Goal: Information Seeking & Learning: Compare options

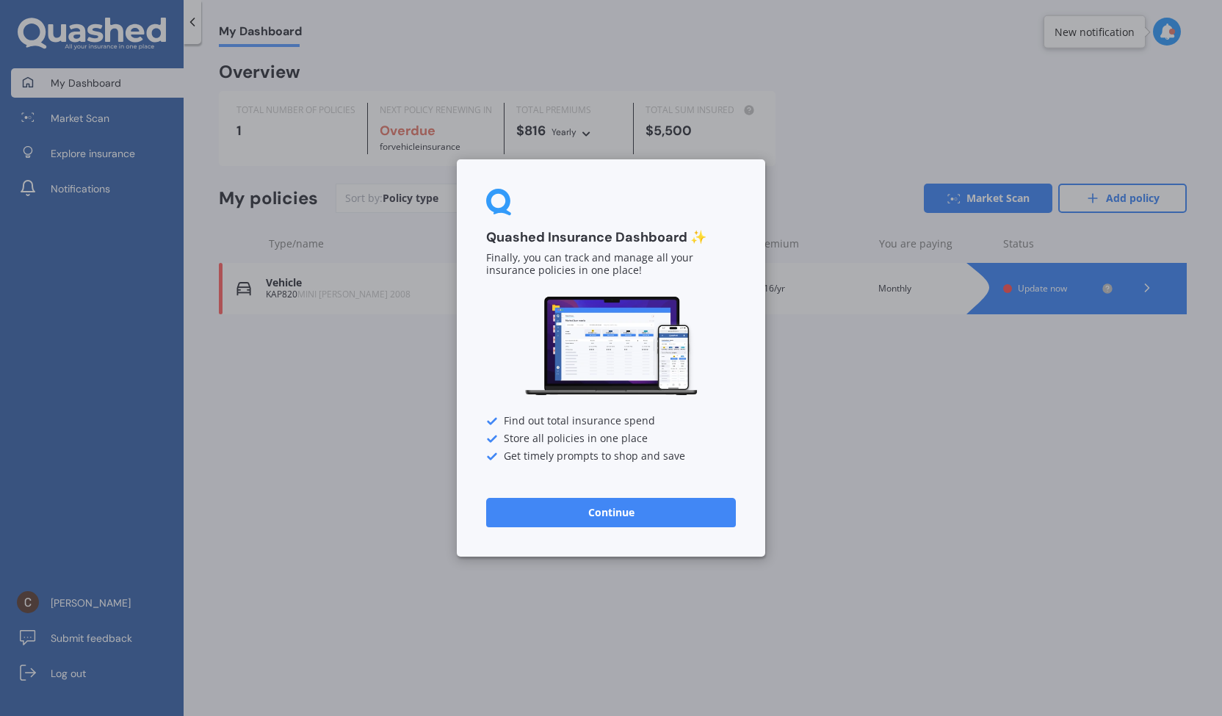
click at [632, 508] on button "Continue" at bounding box center [611, 512] width 250 height 29
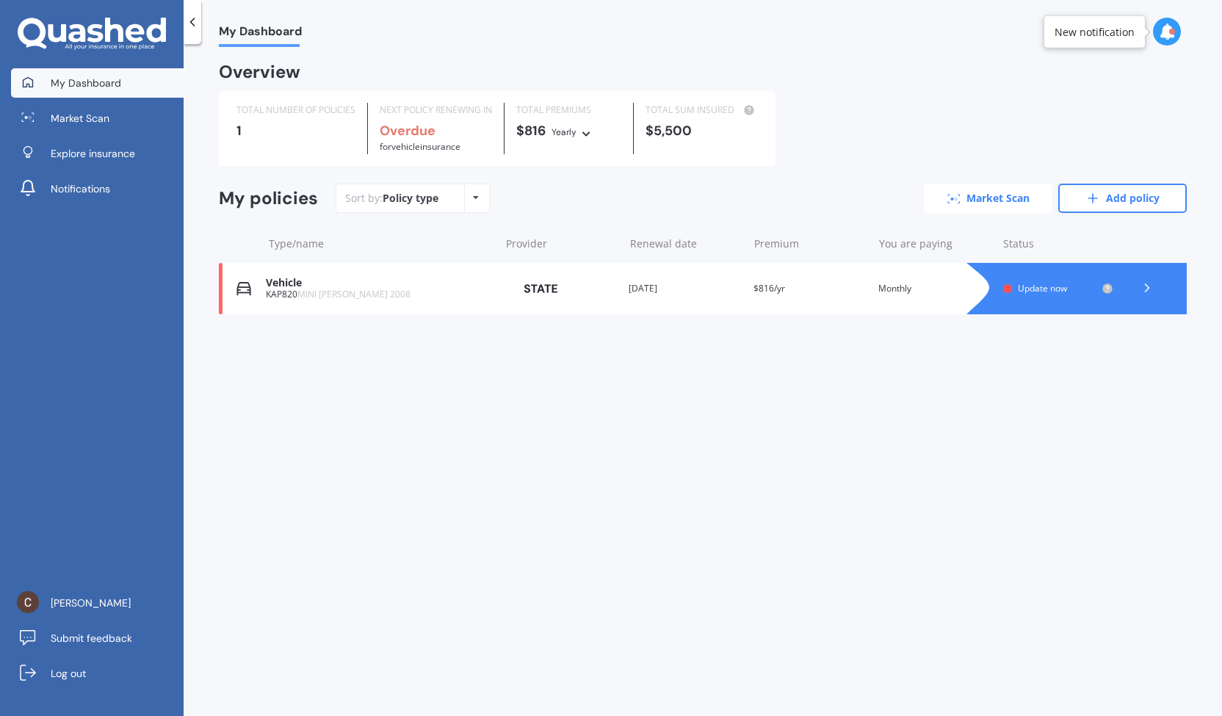
click at [995, 194] on link "Market Scan" at bounding box center [988, 198] width 129 height 29
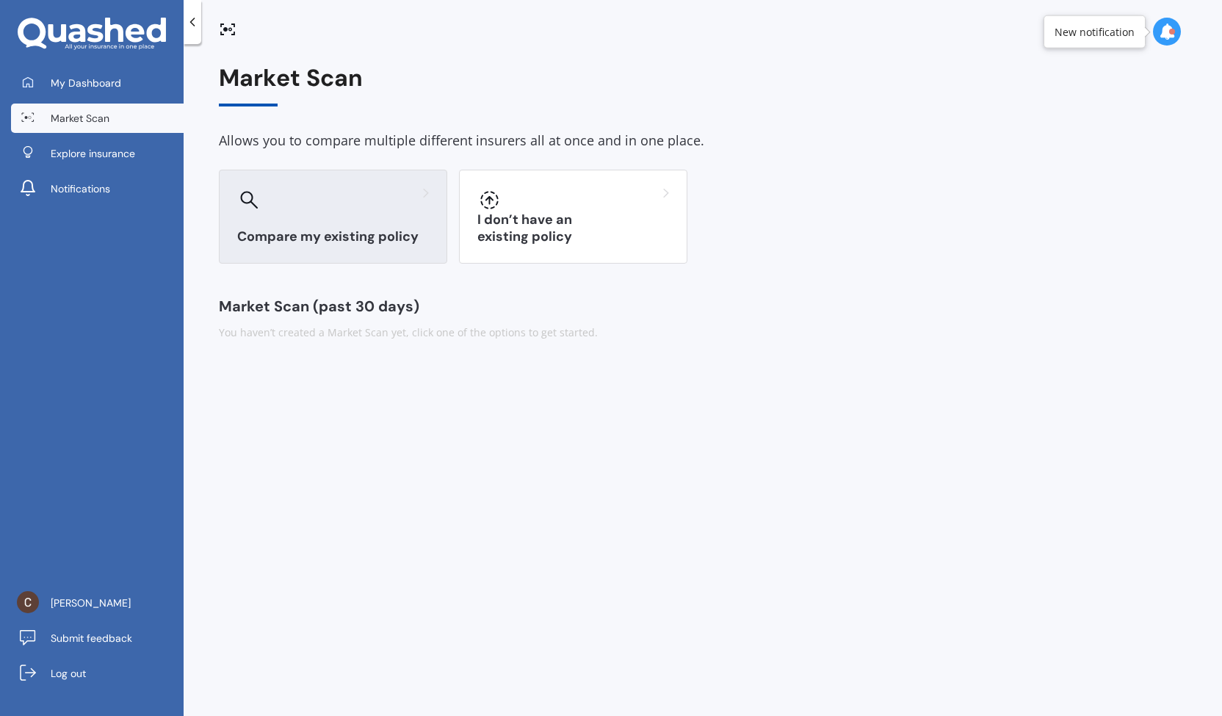
click at [400, 213] on div "Compare my existing policy" at bounding box center [333, 217] width 228 height 94
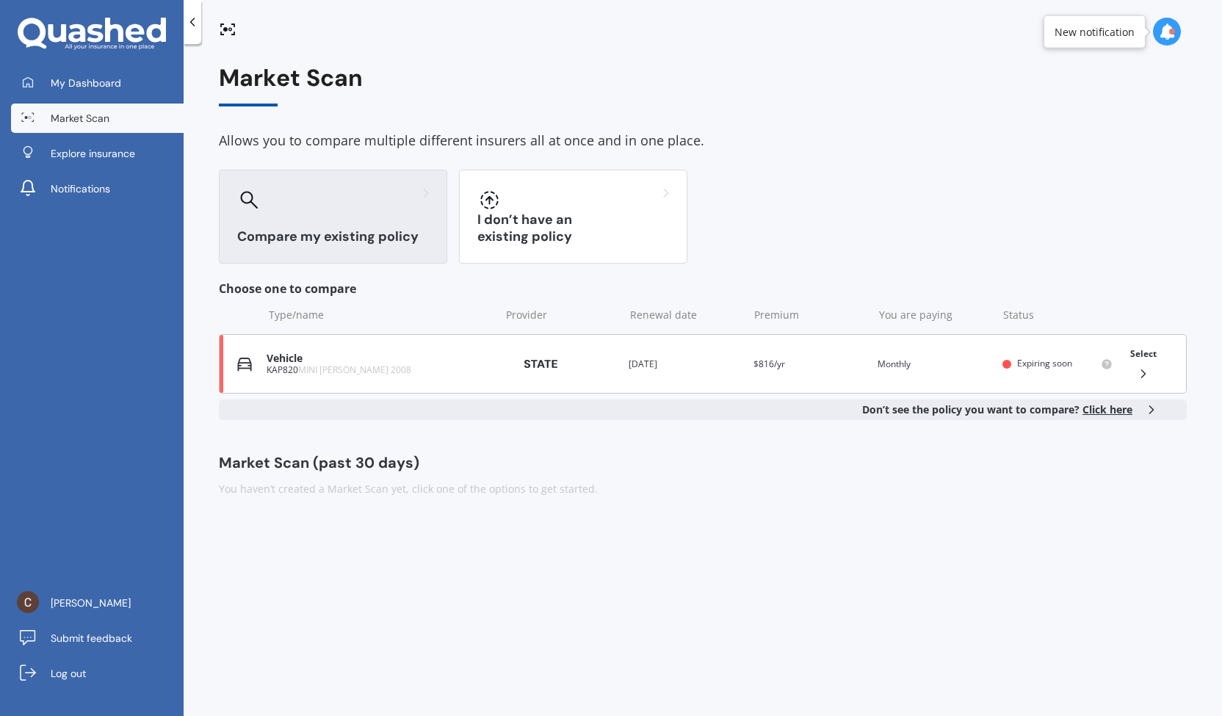
click at [541, 372] on img at bounding box center [540, 364] width 73 height 26
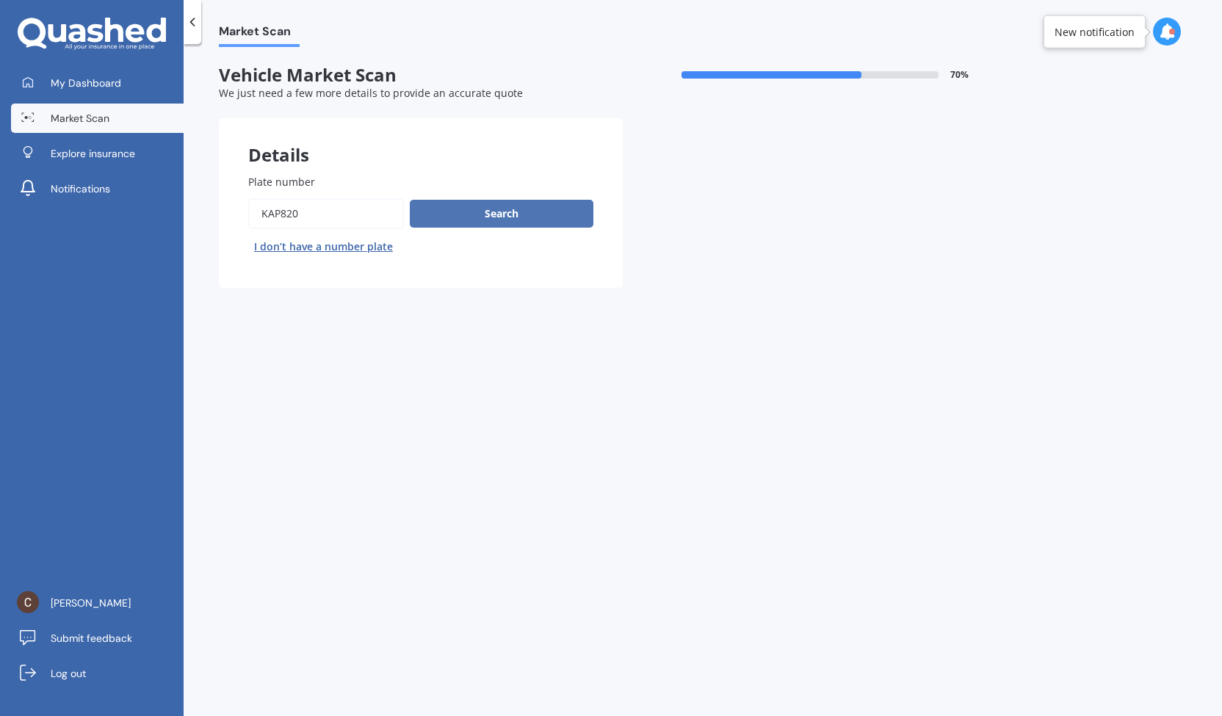
click at [507, 209] on button "Search" at bounding box center [502, 214] width 184 height 28
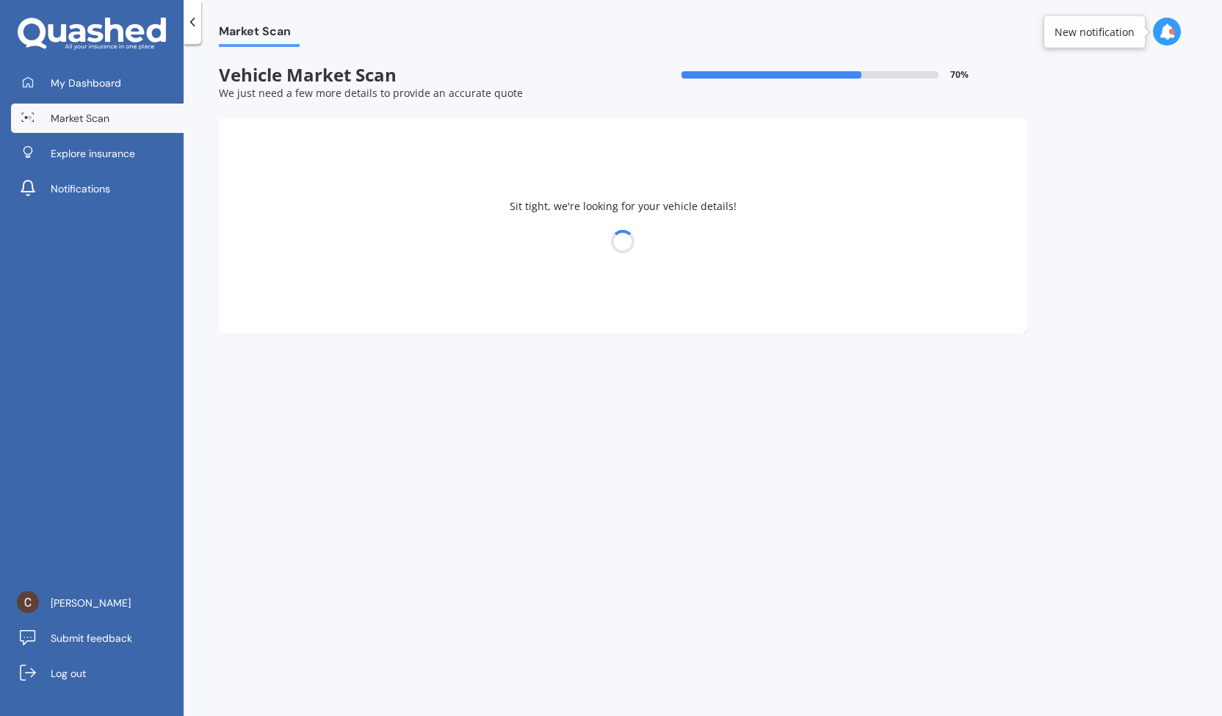
select select "MINI"
select select "[PERSON_NAME]"
select select "09"
select select "07"
select select "1973"
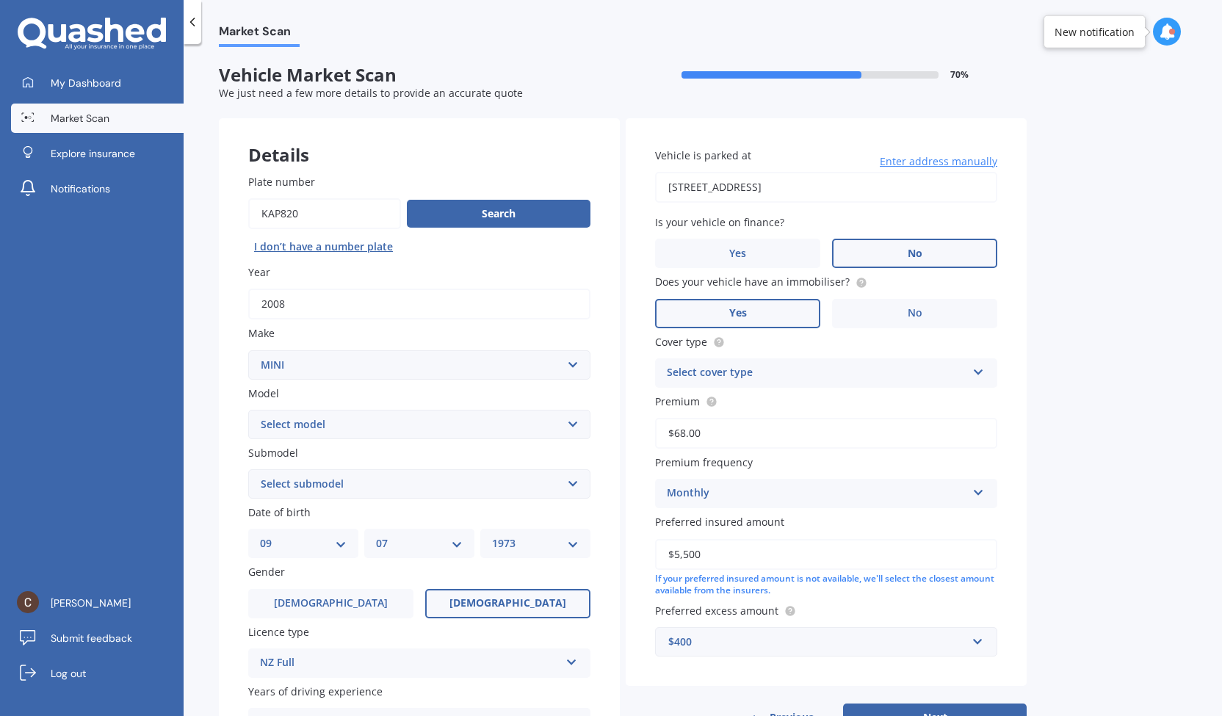
click at [933, 249] on label "No" at bounding box center [914, 253] width 165 height 29
click at [0, 0] on input "No" at bounding box center [0, 0] width 0 height 0
click at [843, 364] on div "Select cover type Comprehensive Third Party, Fire & Theft Third Party" at bounding box center [826, 372] width 342 height 29
click at [806, 427] on div "Third Party, Fire & Theft" at bounding box center [826, 428] width 341 height 26
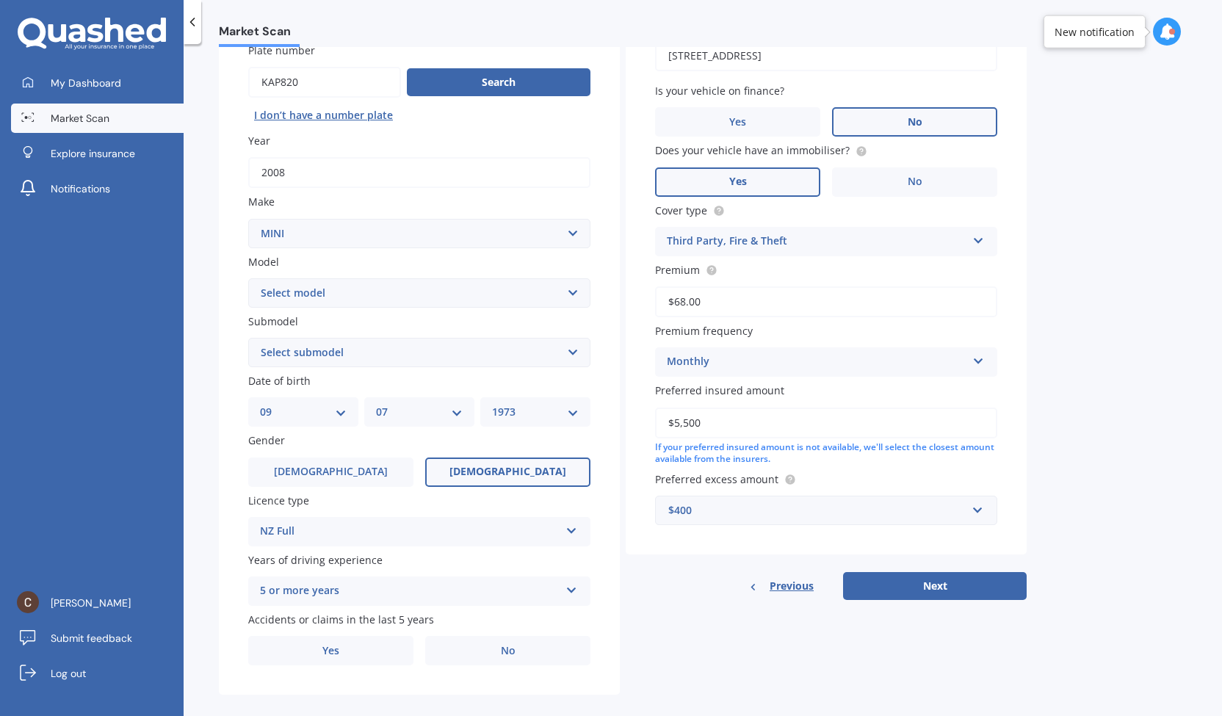
scroll to position [132, 0]
click at [909, 587] on button "Next" at bounding box center [935, 585] width 184 height 28
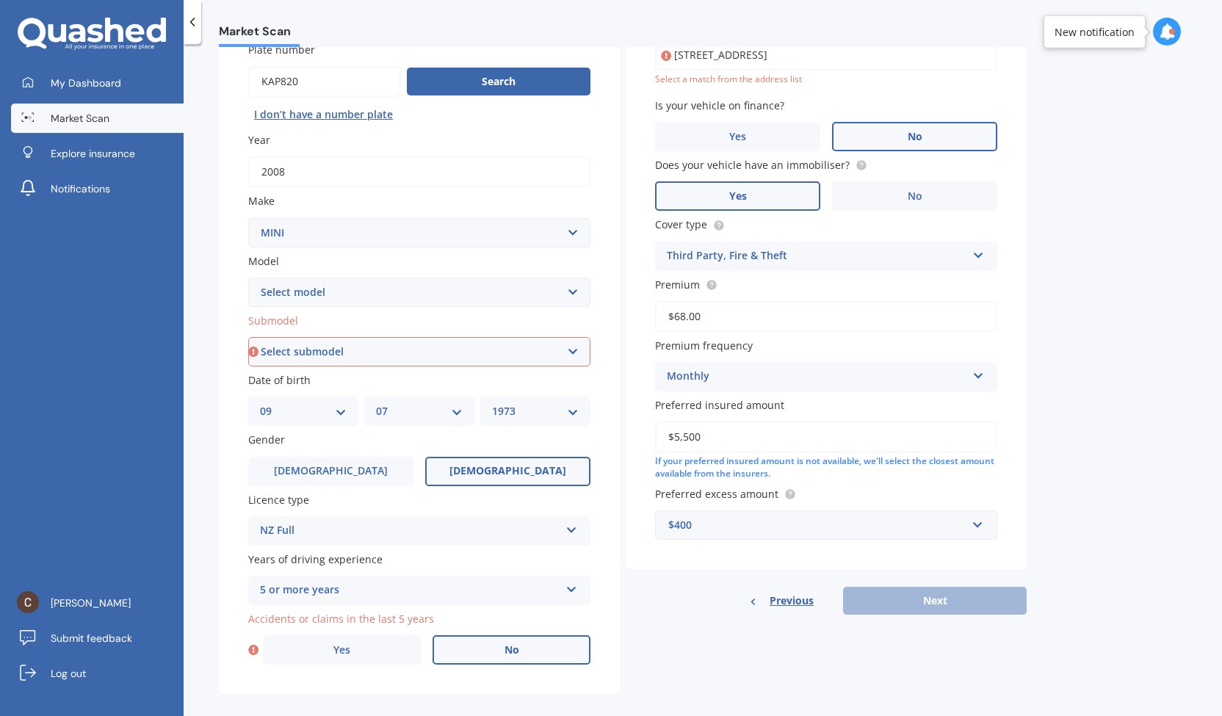
click at [520, 654] on label "No" at bounding box center [512, 649] width 158 height 29
click at [0, 0] on input "No" at bounding box center [0, 0] width 0 height 0
click at [564, 355] on select "Select submodel (All other) Convertible Crossover D D [PERSON_NAME] Works S" at bounding box center [419, 351] width 342 height 29
select select "S"
click at [248, 338] on select "Select submodel (All other) Convertible Crossover D D [PERSON_NAME] Works S" at bounding box center [419, 351] width 342 height 29
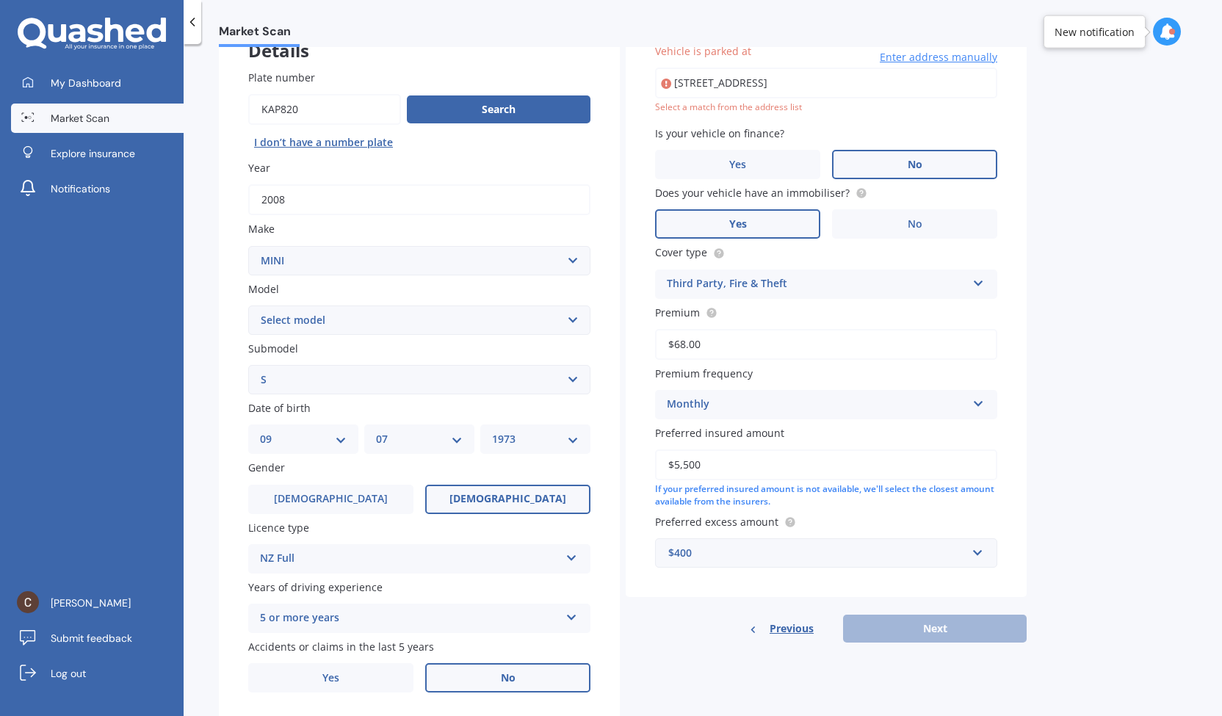
scroll to position [100, 0]
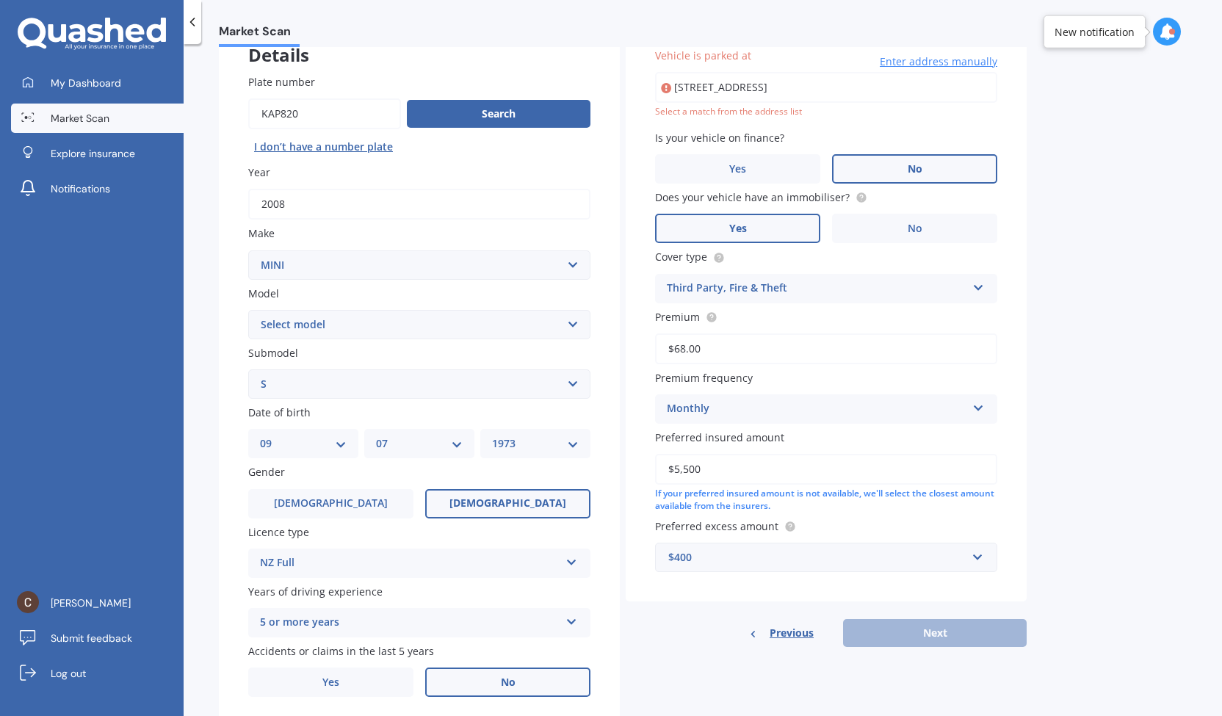
click at [1083, 293] on div "Market Scan Vehicle Market Scan 70 % We just need a few more details to provide…" at bounding box center [703, 383] width 1039 height 672
click at [808, 602] on div "Vehicle is parked at [STREET_ADDRESS] Enter address manually Select a match fro…" at bounding box center [826, 309] width 401 height 583
click at [897, 635] on div "Previous Next" at bounding box center [826, 633] width 401 height 28
click at [917, 96] on input "[STREET_ADDRESS]" at bounding box center [826, 87] width 342 height 31
type input "[STREET_ADDRESS]"
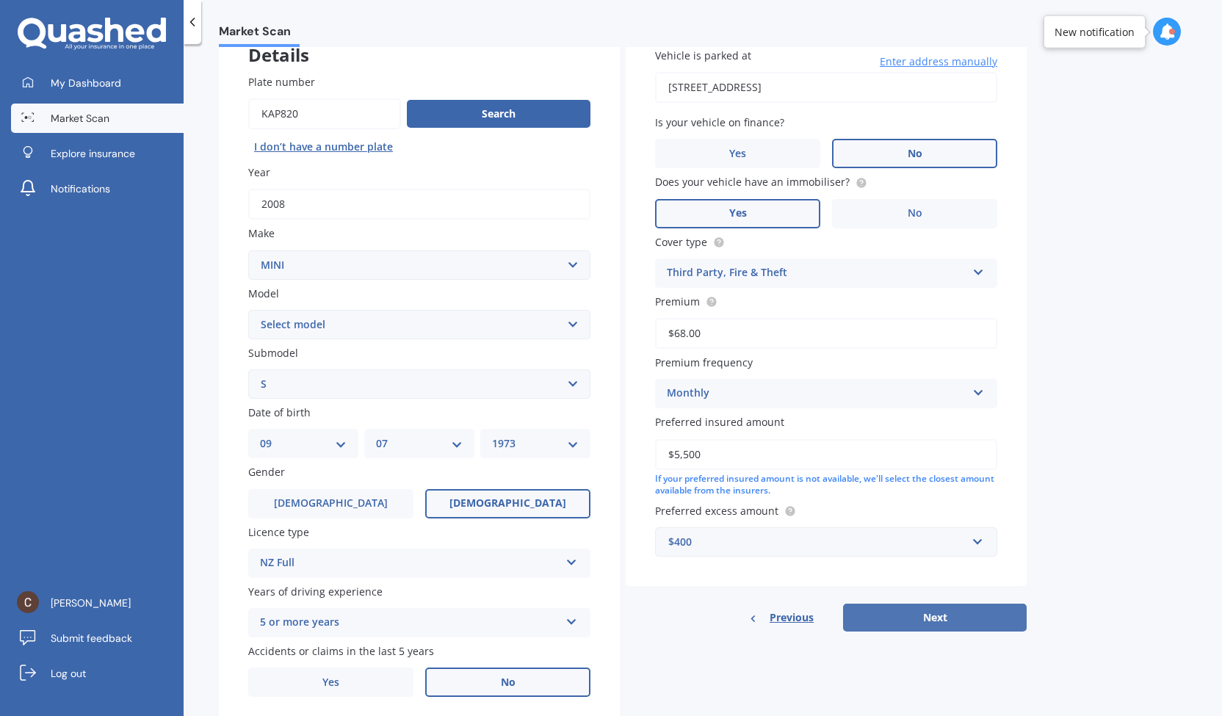
click at [930, 616] on button "Next" at bounding box center [935, 618] width 184 height 28
select select "09"
select select "07"
select select "1973"
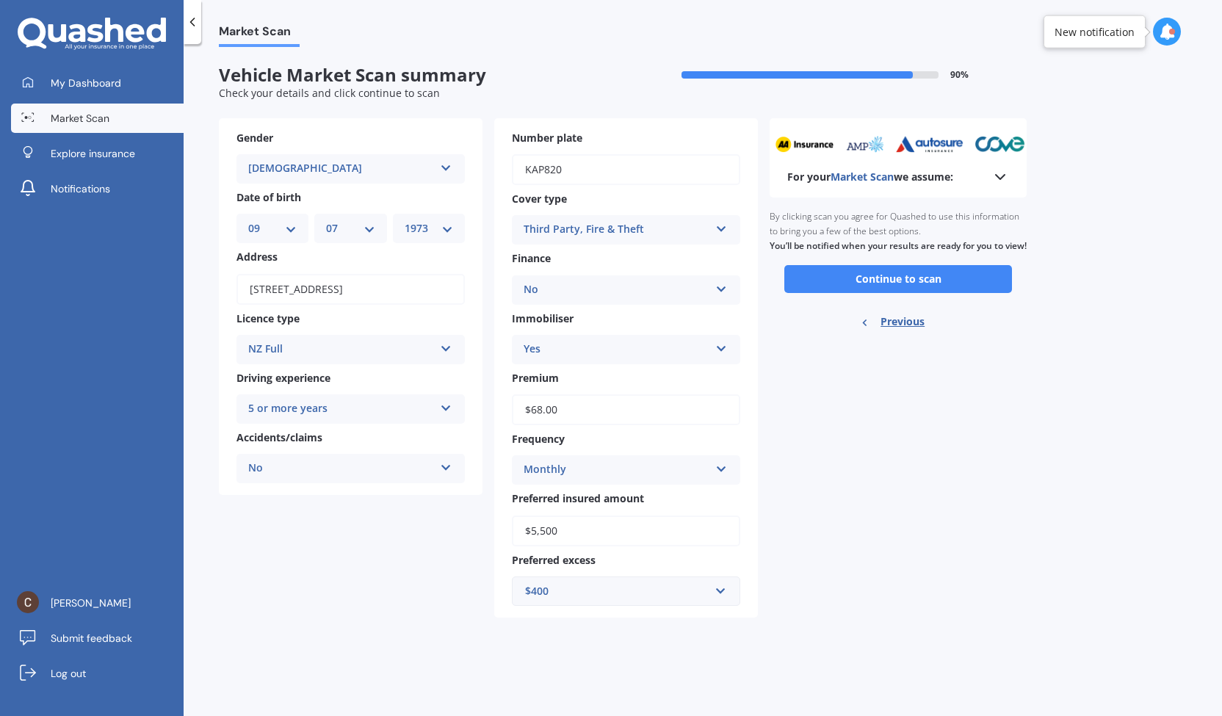
scroll to position [0, 0]
click at [923, 293] on button "Continue to scan" at bounding box center [898, 279] width 228 height 28
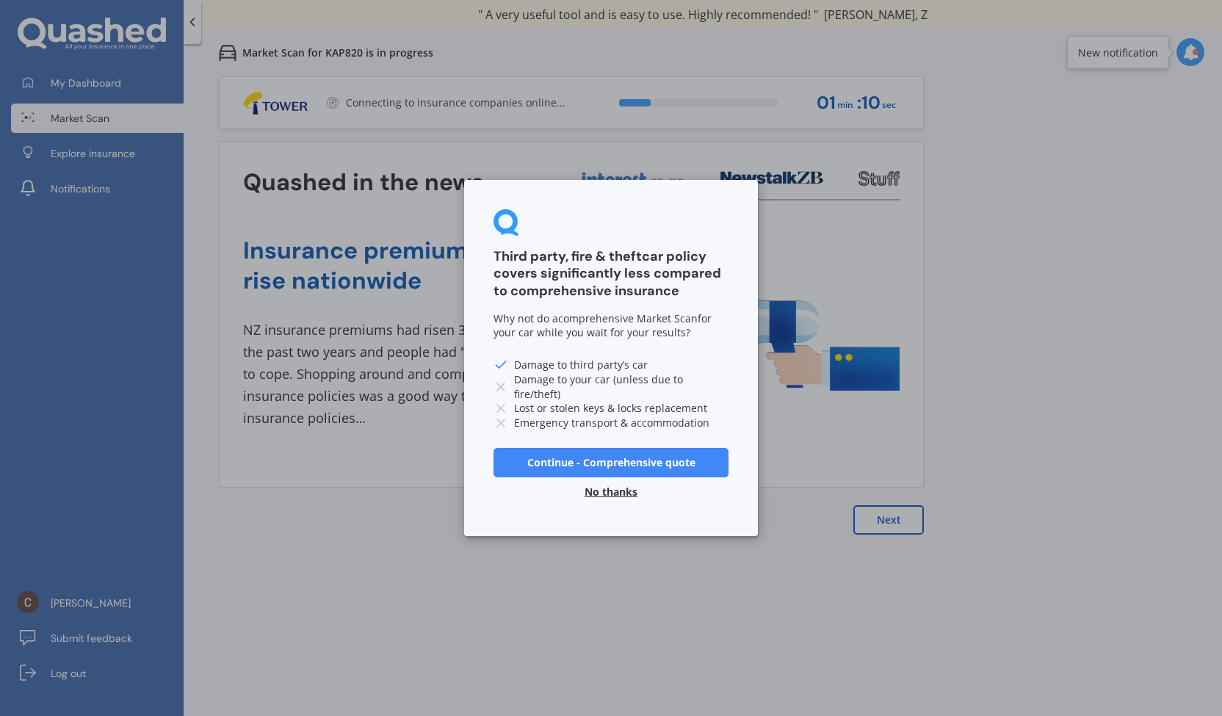
click at [621, 459] on button "Continue - Comprehensive quote" at bounding box center [611, 462] width 235 height 29
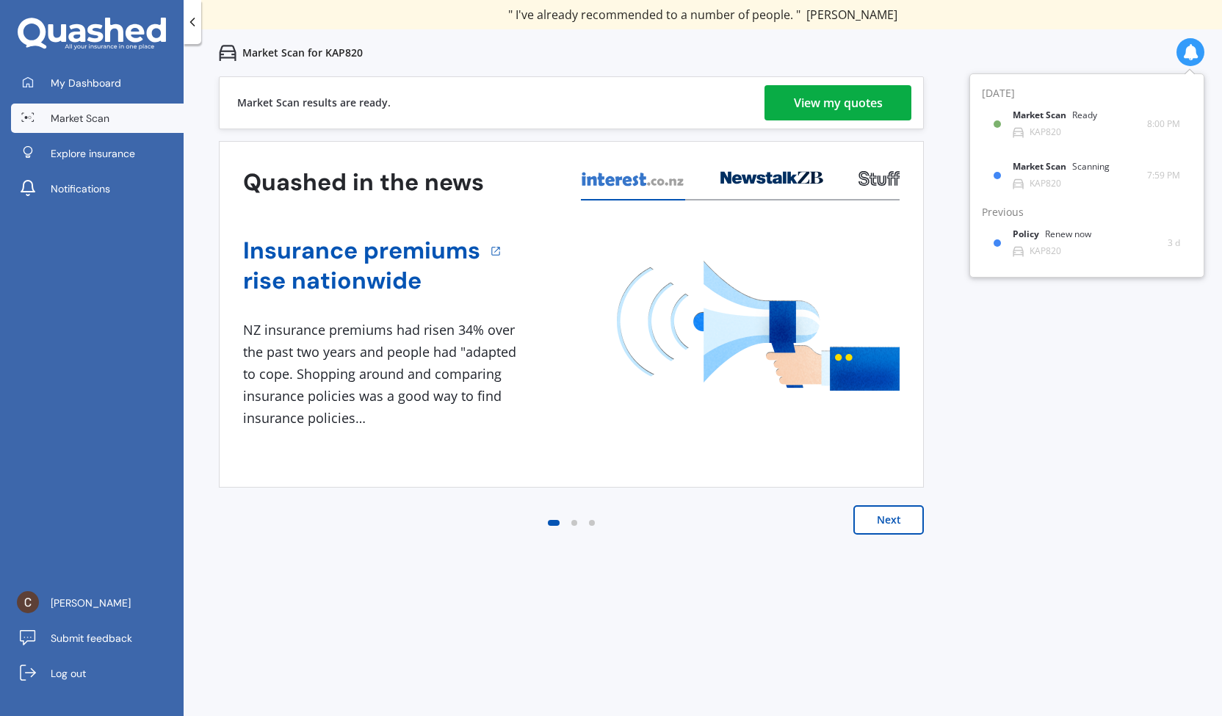
click at [854, 104] on div "View my quotes" at bounding box center [838, 102] width 89 height 35
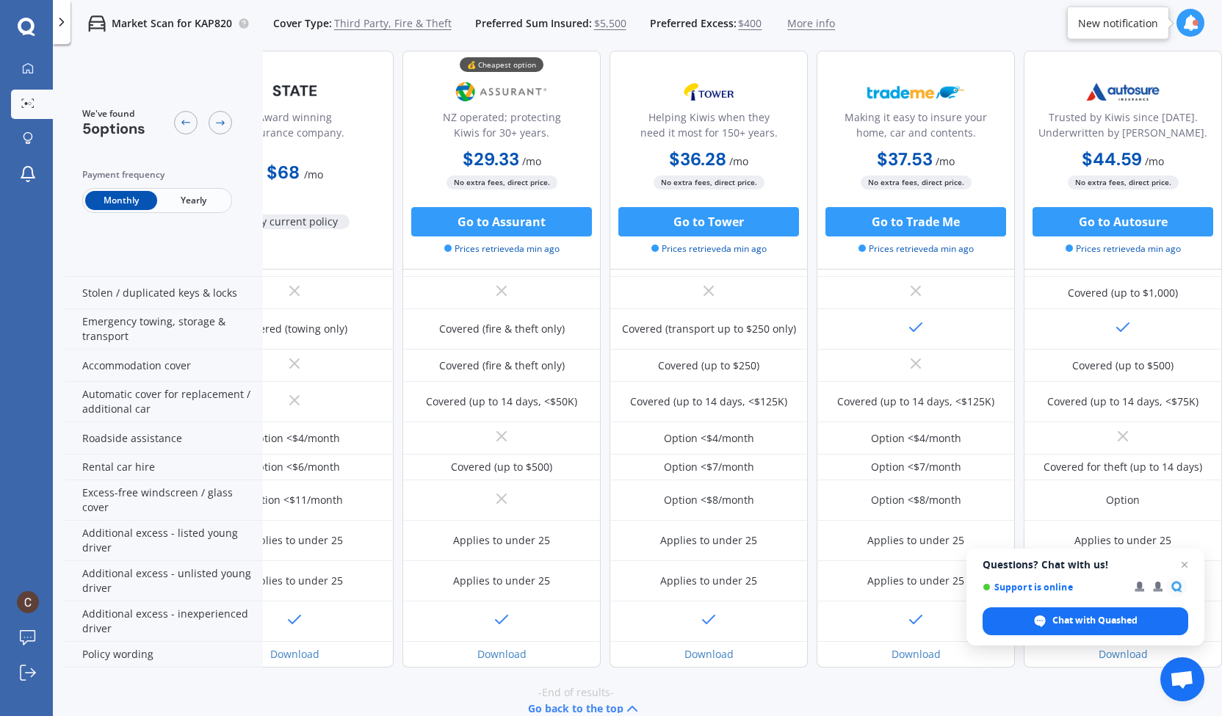
scroll to position [298, 75]
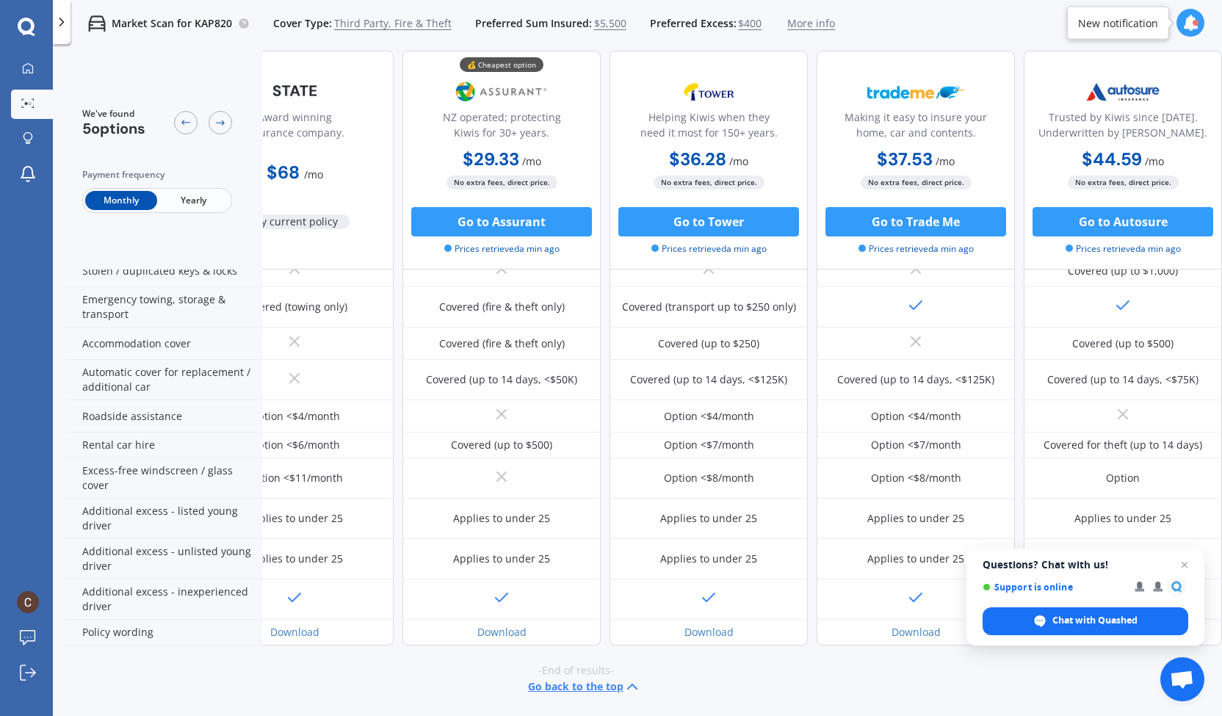
click at [0, 245] on div "My Dashboard Market Scan Explore insurance Notifications [PERSON_NAME] Submit f…" at bounding box center [26, 385] width 53 height 662
click at [28, 65] on icon at bounding box center [28, 68] width 12 height 12
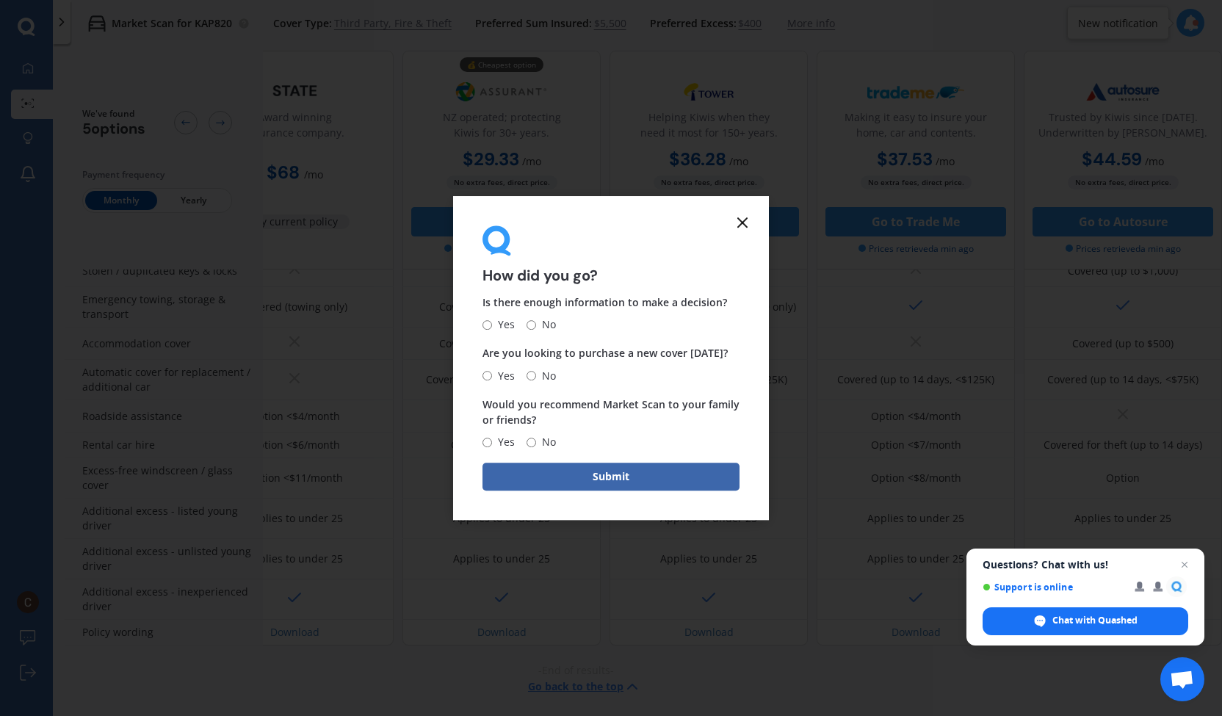
click at [742, 222] on line at bounding box center [742, 222] width 9 height 9
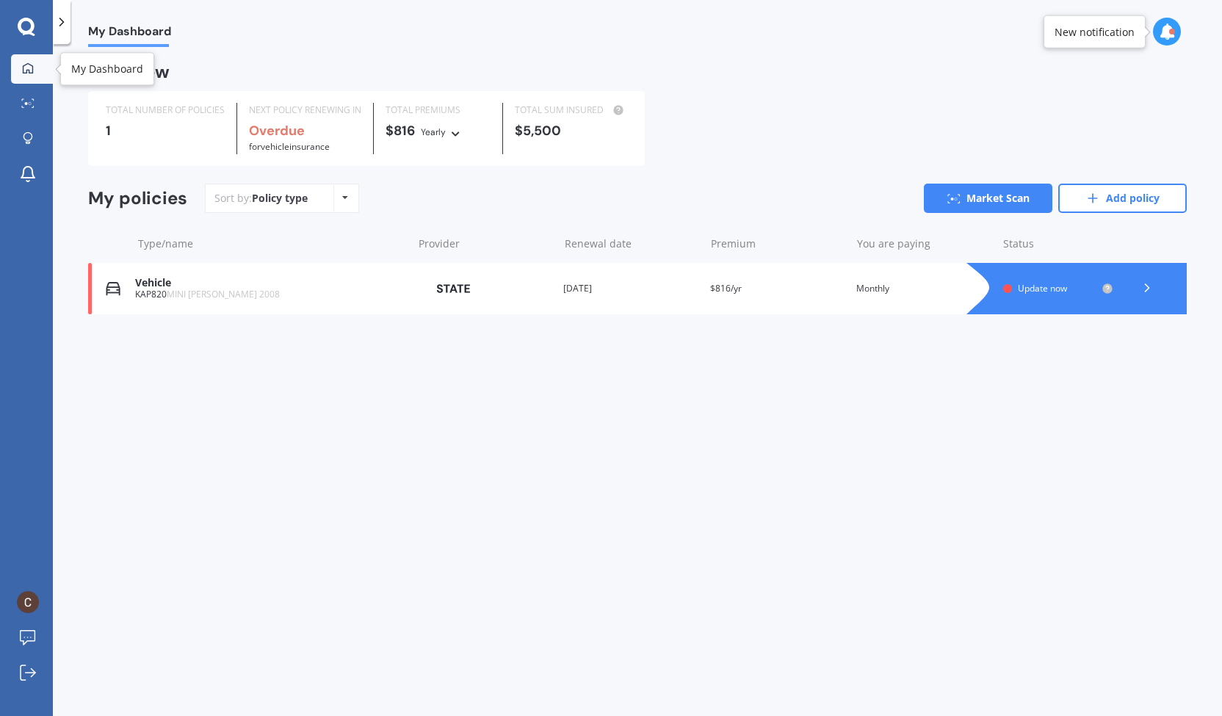
click at [30, 71] on icon at bounding box center [28, 68] width 12 height 12
click at [28, 139] on icon at bounding box center [28, 138] width 10 height 12
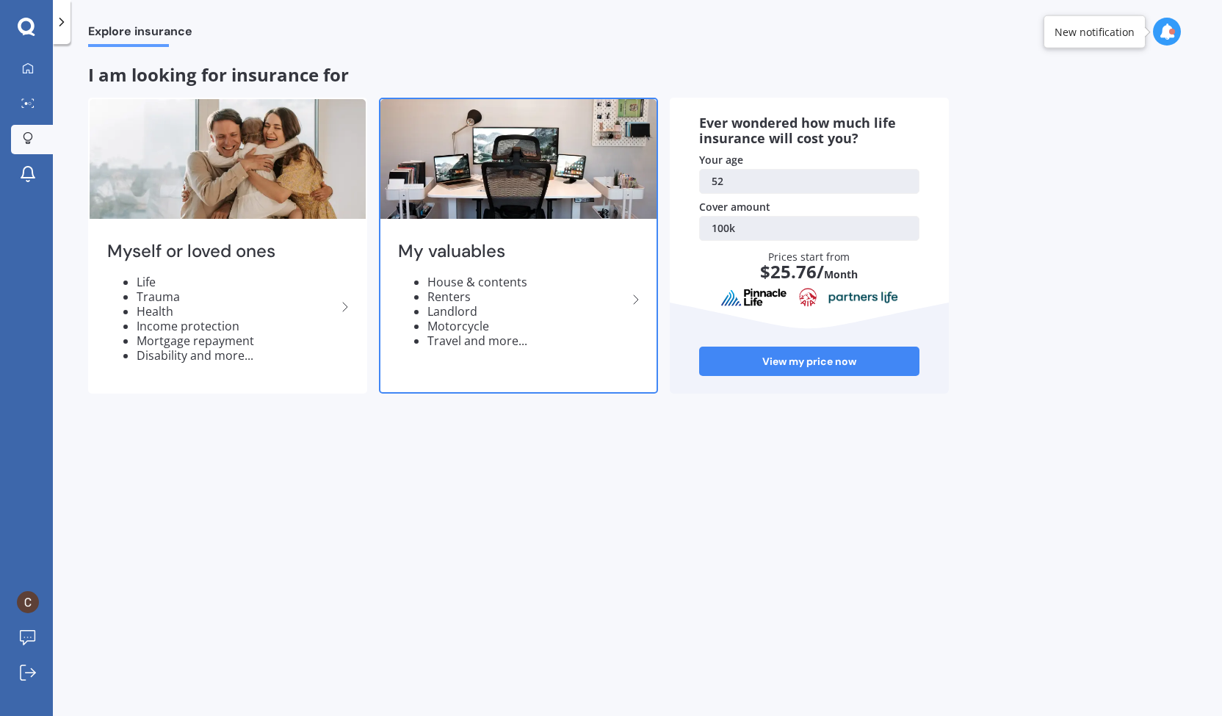
click at [480, 353] on div "My valuables House & contents Renters Landlord Motorcycle Travel and more..." at bounding box center [518, 300] width 276 height 155
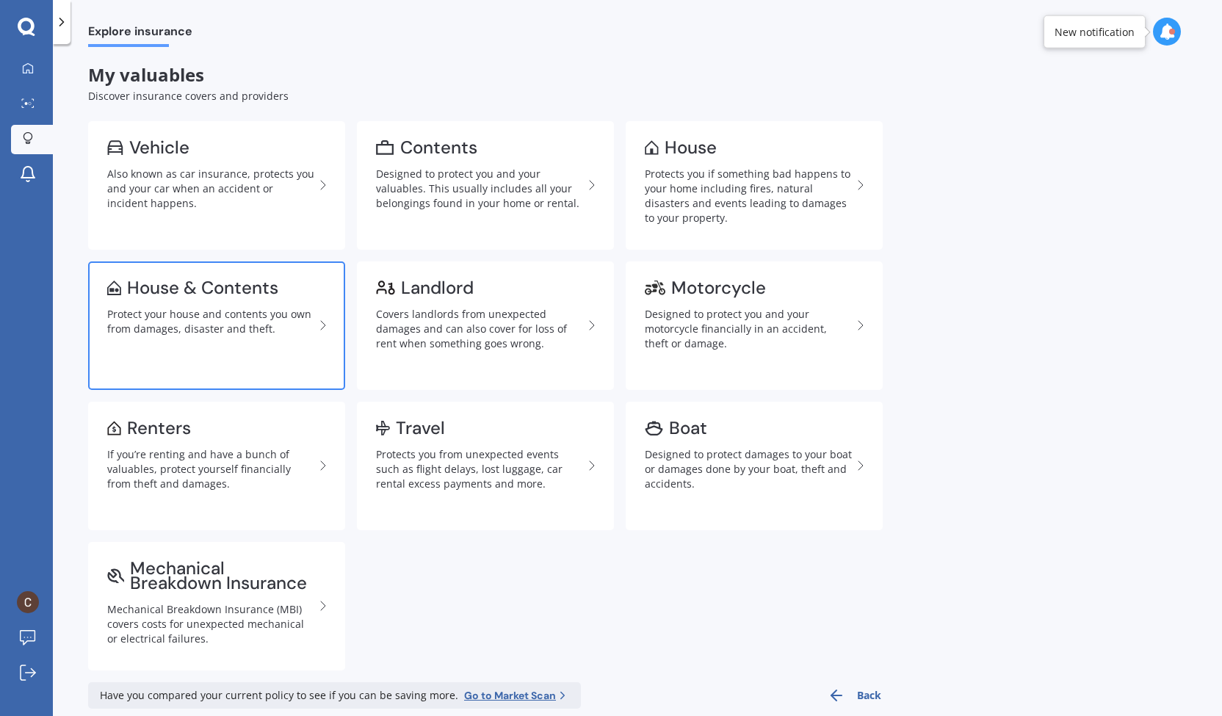
click at [231, 330] on div "Protect your house and contents you own from damages, disaster and theft." at bounding box center [210, 321] width 207 height 29
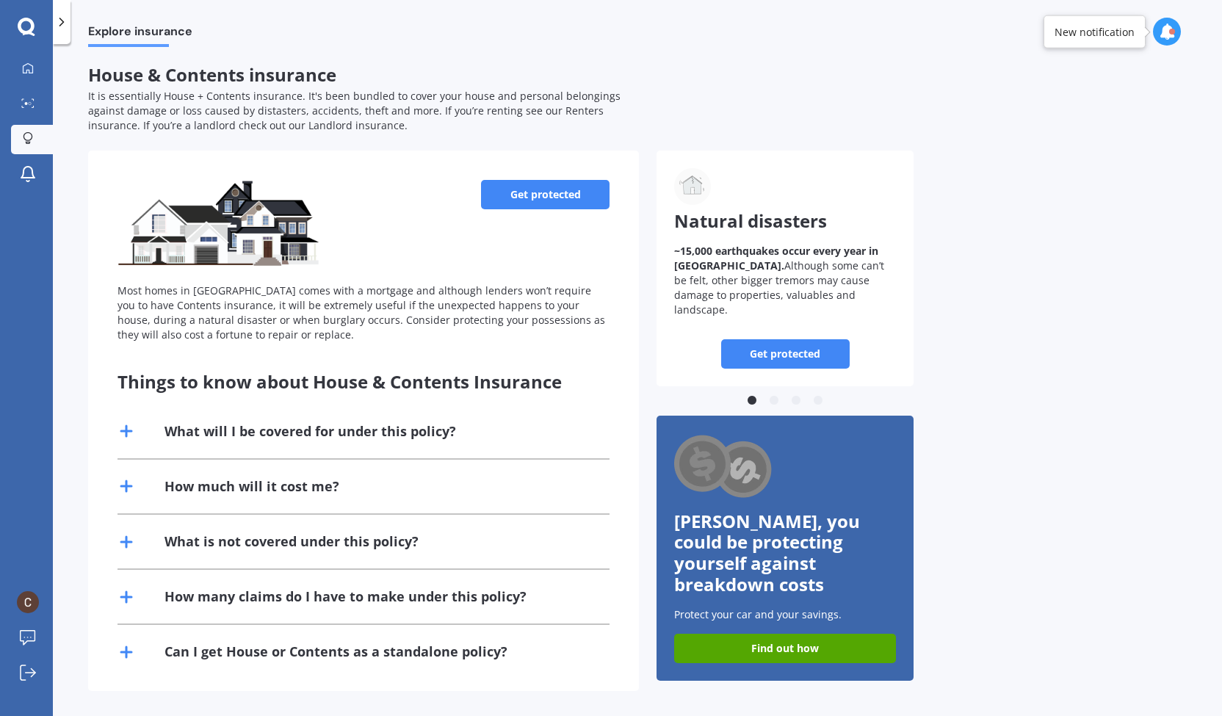
click at [569, 187] on link "Get protected" at bounding box center [545, 194] width 129 height 29
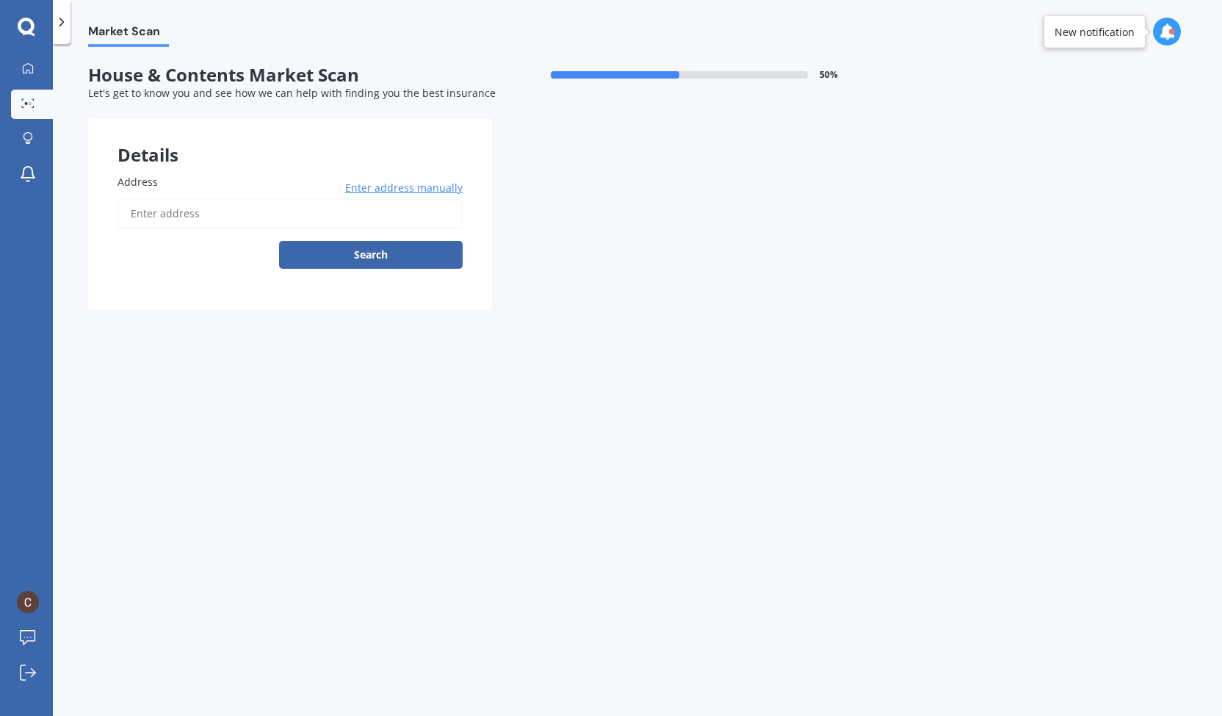
click at [224, 217] on input "Address" at bounding box center [290, 213] width 345 height 31
type input "[STREET_ADDRESS]"
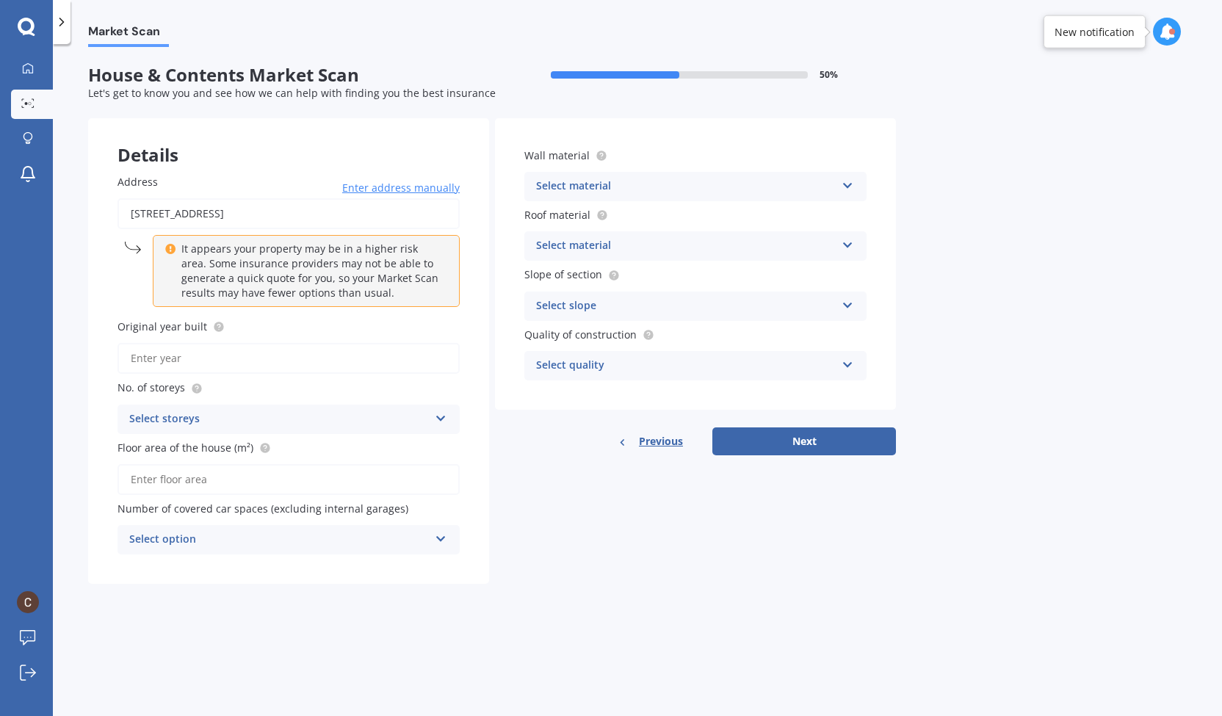
click at [313, 372] on input "Original year built" at bounding box center [289, 358] width 342 height 31
type input "2025"
click at [319, 420] on div "Select storeys" at bounding box center [279, 420] width 300 height 18
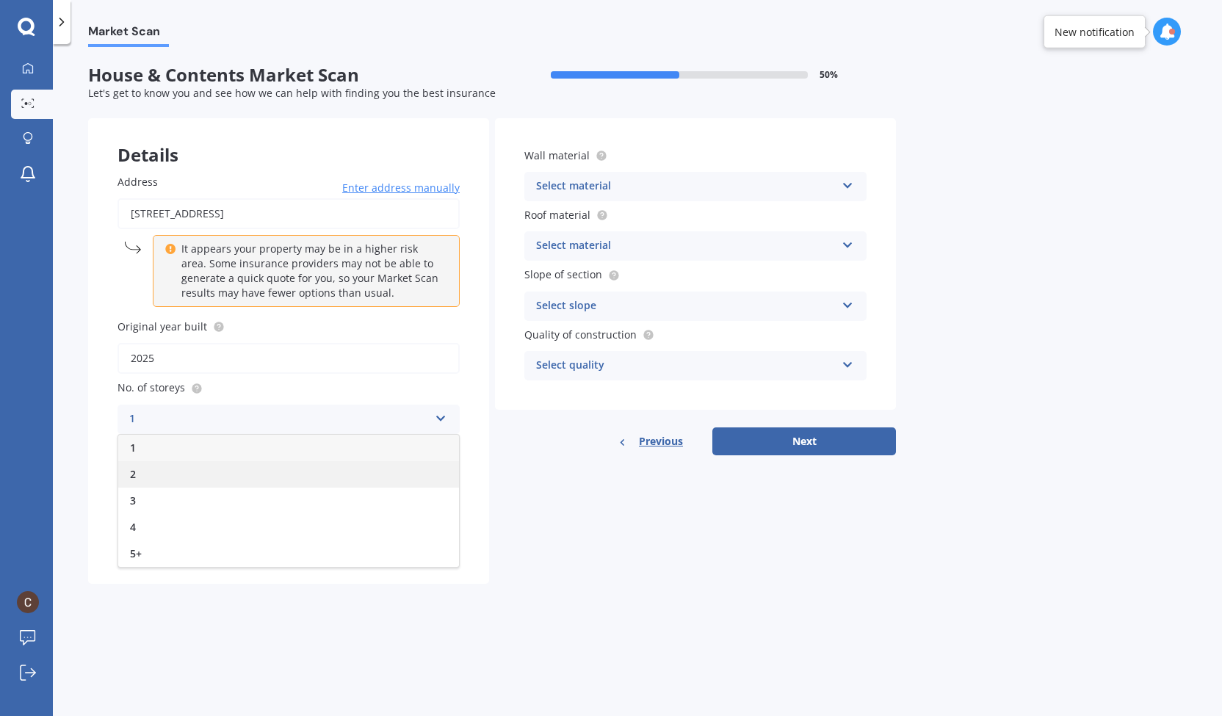
click at [144, 472] on div "2" at bounding box center [288, 474] width 341 height 26
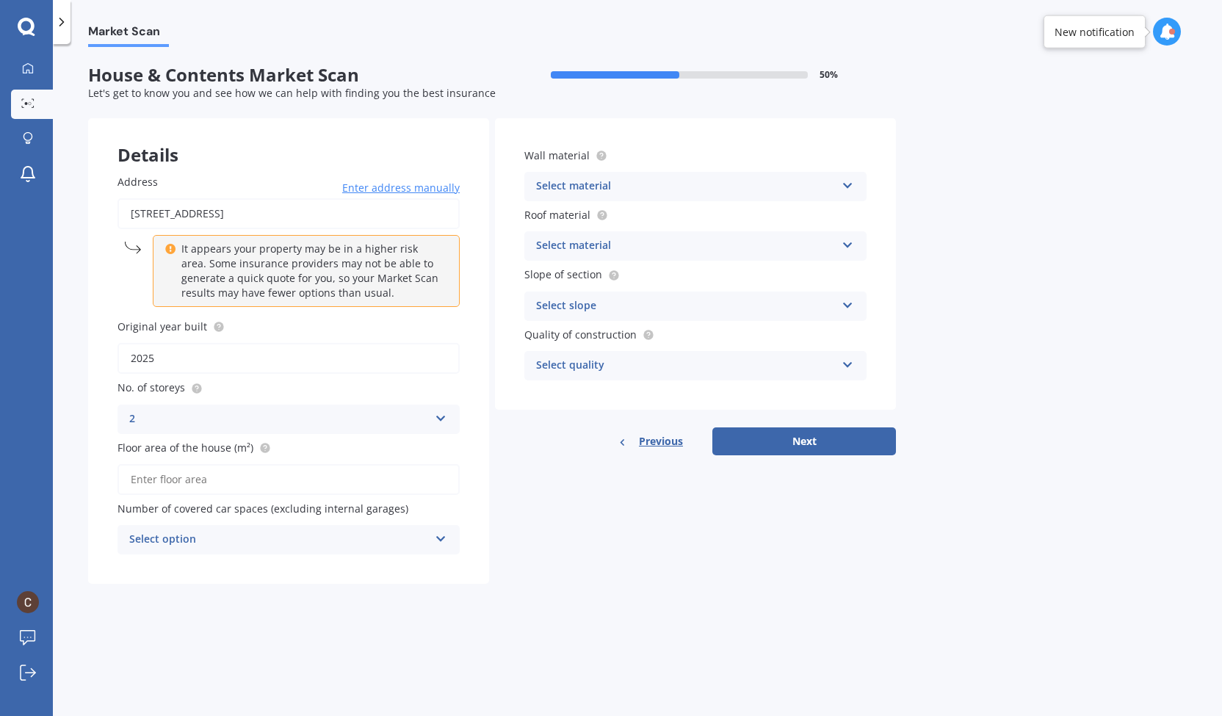
click at [209, 488] on input "Floor area of the house (m²)" at bounding box center [289, 479] width 342 height 31
type input "235"
click at [217, 541] on div "Select option" at bounding box center [279, 540] width 300 height 18
click at [185, 621] on div "2" at bounding box center [288, 621] width 341 height 26
click at [264, 540] on div "2" at bounding box center [279, 540] width 300 height 18
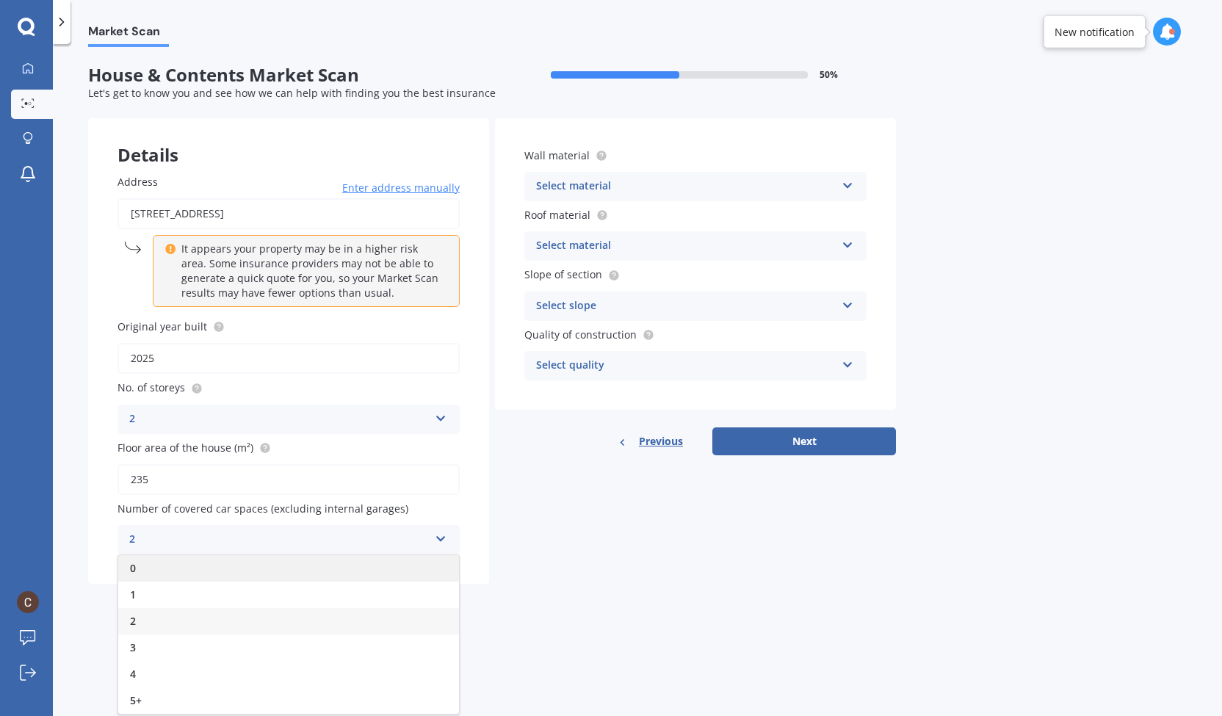
click at [198, 572] on div "0" at bounding box center [288, 568] width 341 height 26
click at [656, 574] on div "Details Address [STREET_ADDRESS] Enter address manually It appears your propert…" at bounding box center [492, 351] width 808 height 466
click at [651, 189] on div "Select material" at bounding box center [686, 187] width 300 height 18
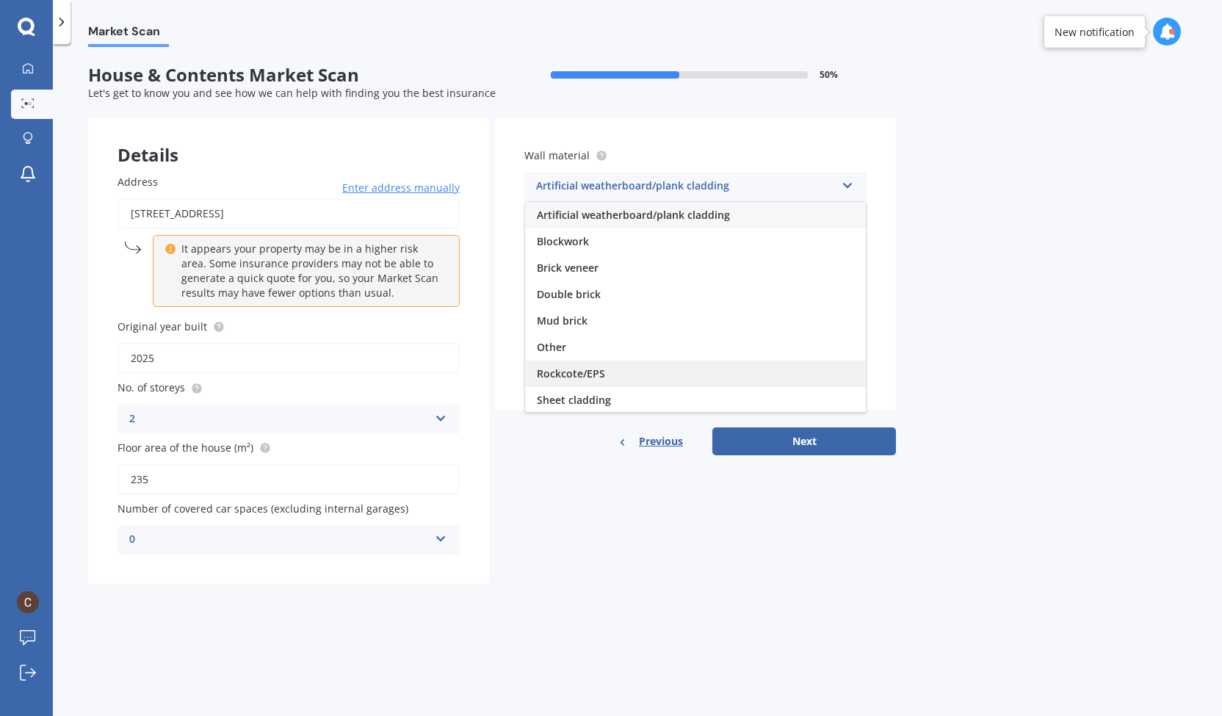
click at [607, 380] on div "Rockcote/EPS" at bounding box center [695, 374] width 341 height 26
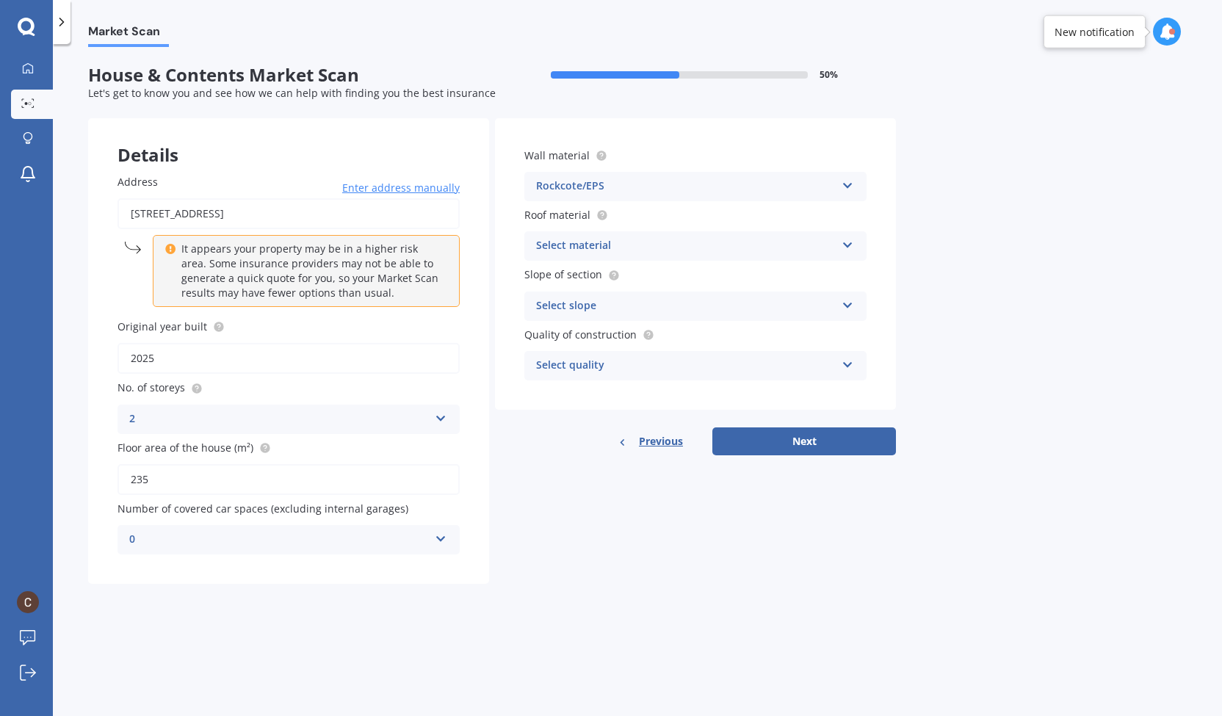
click at [645, 244] on div "Select material" at bounding box center [686, 246] width 300 height 18
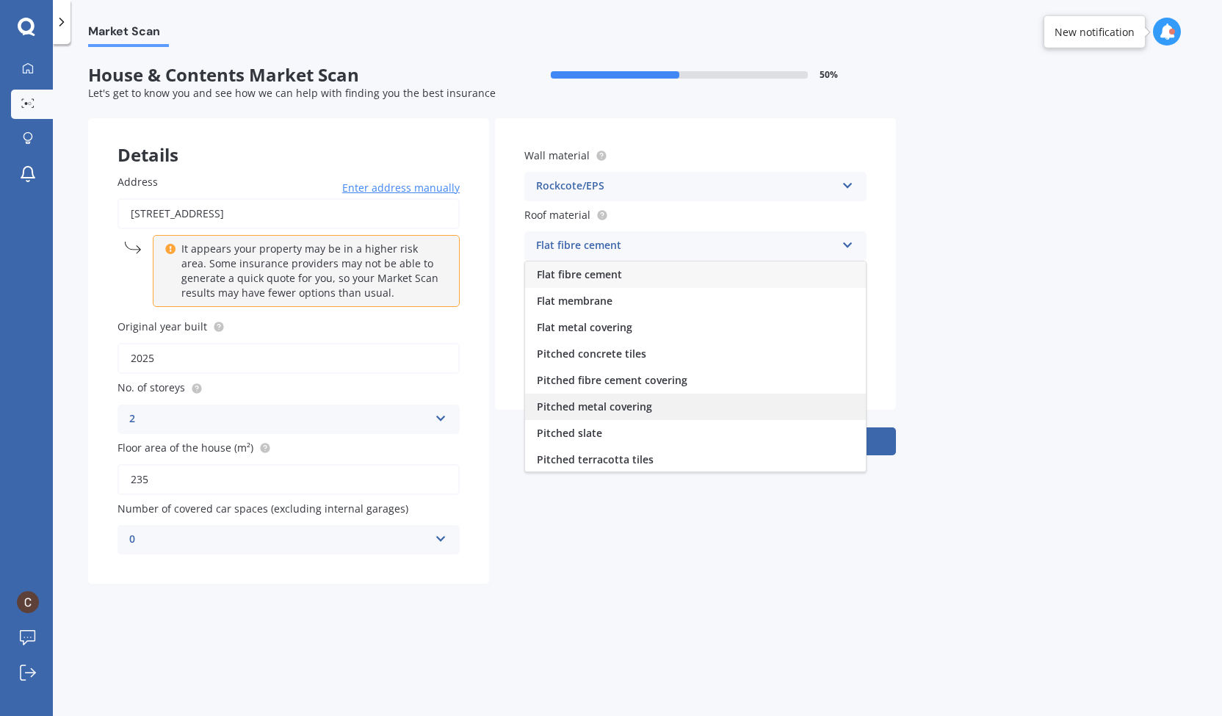
scroll to position [54, 0]
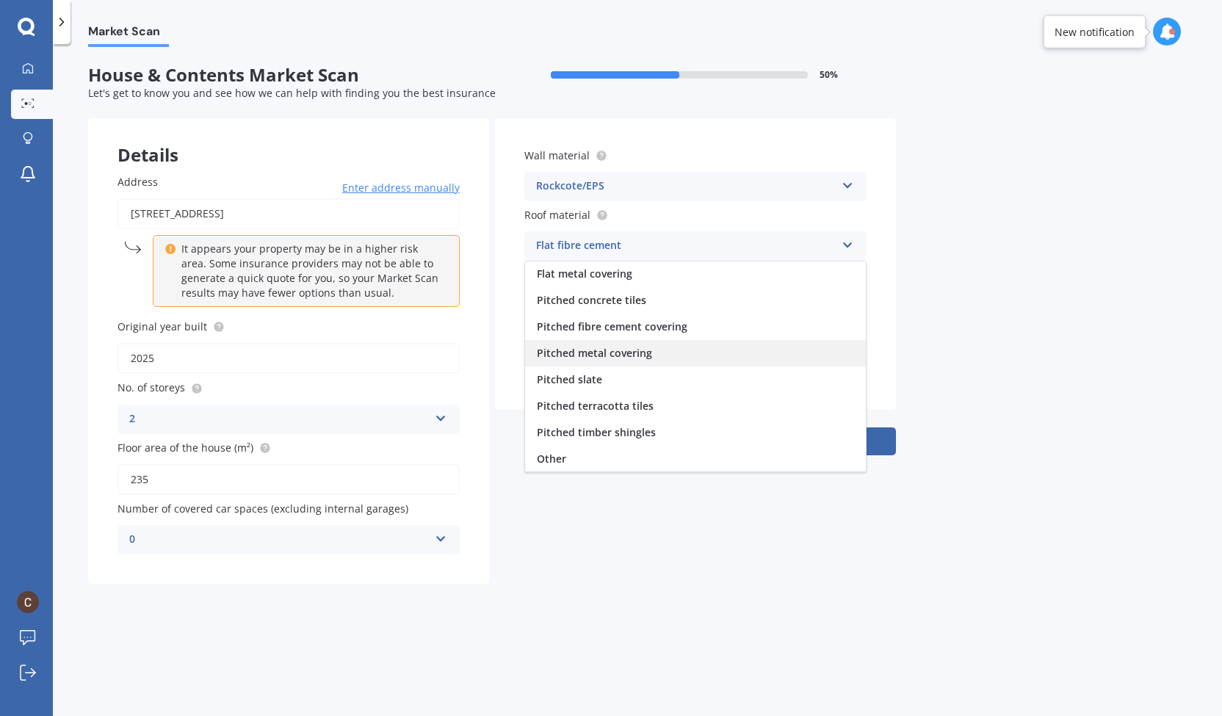
click at [617, 353] on span "Pitched metal covering" at bounding box center [594, 353] width 115 height 14
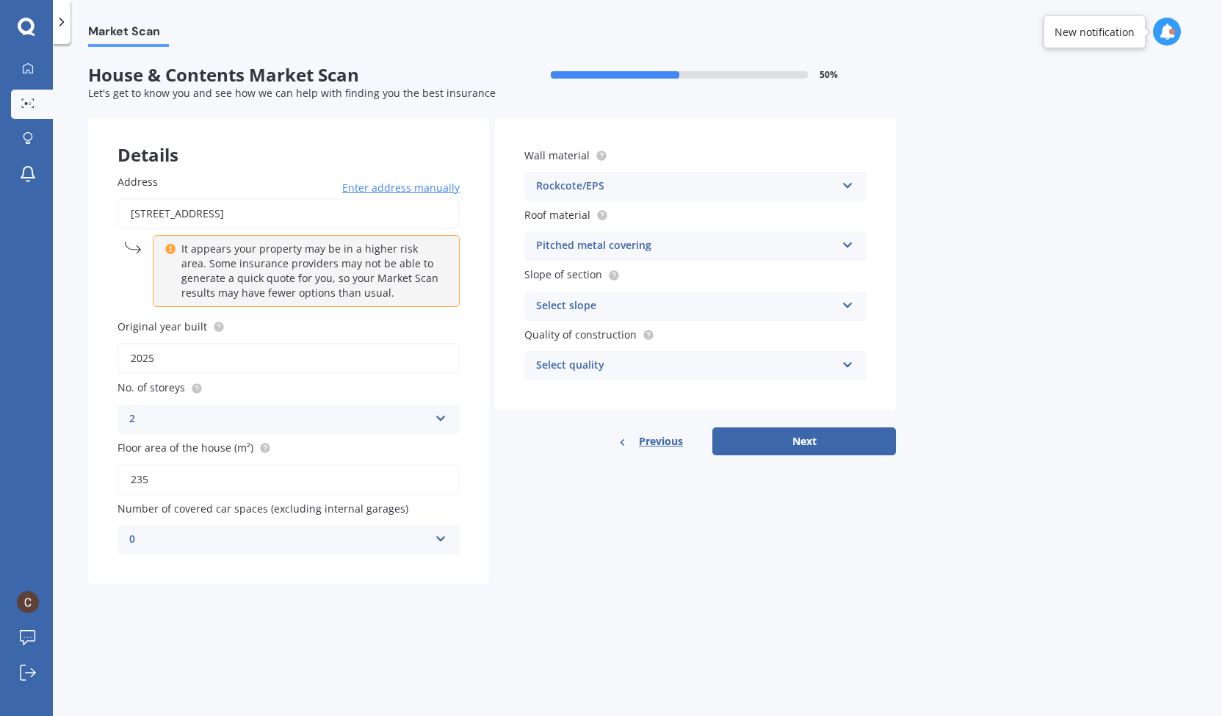
click at [630, 299] on div "Select slope" at bounding box center [686, 306] width 300 height 18
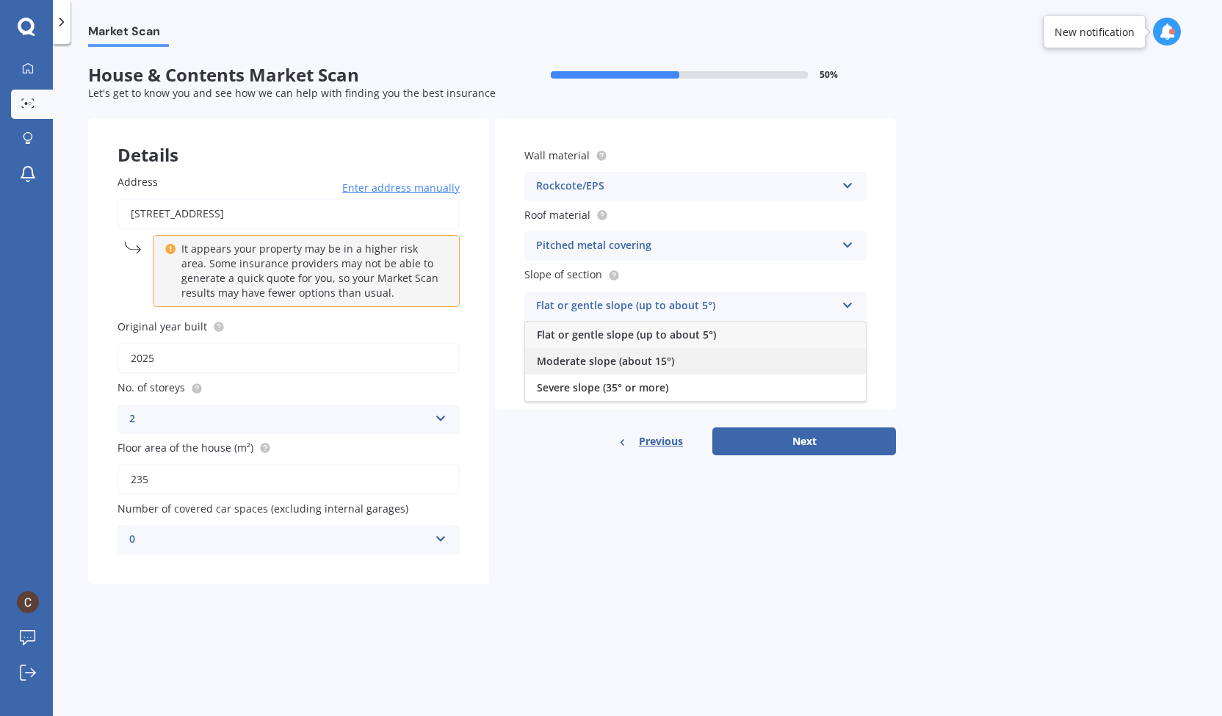
click at [704, 362] on div "Moderate slope (about 15°)" at bounding box center [695, 361] width 341 height 26
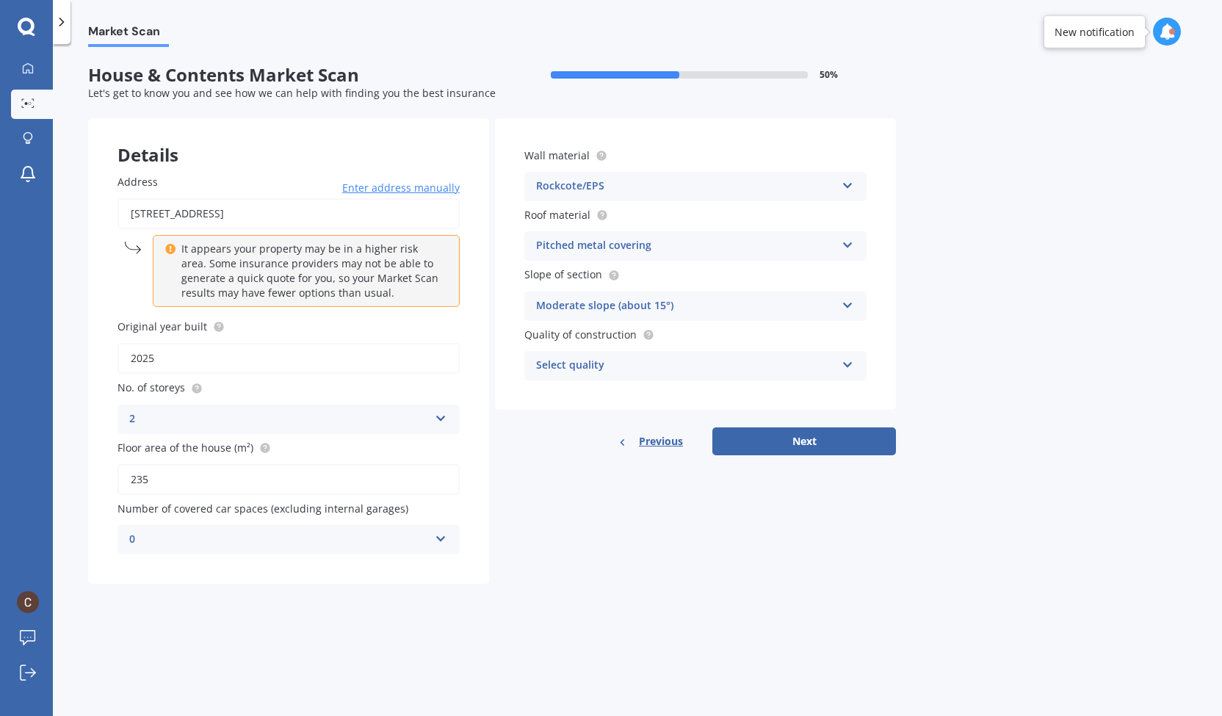
click at [703, 369] on div "Select quality" at bounding box center [686, 366] width 300 height 18
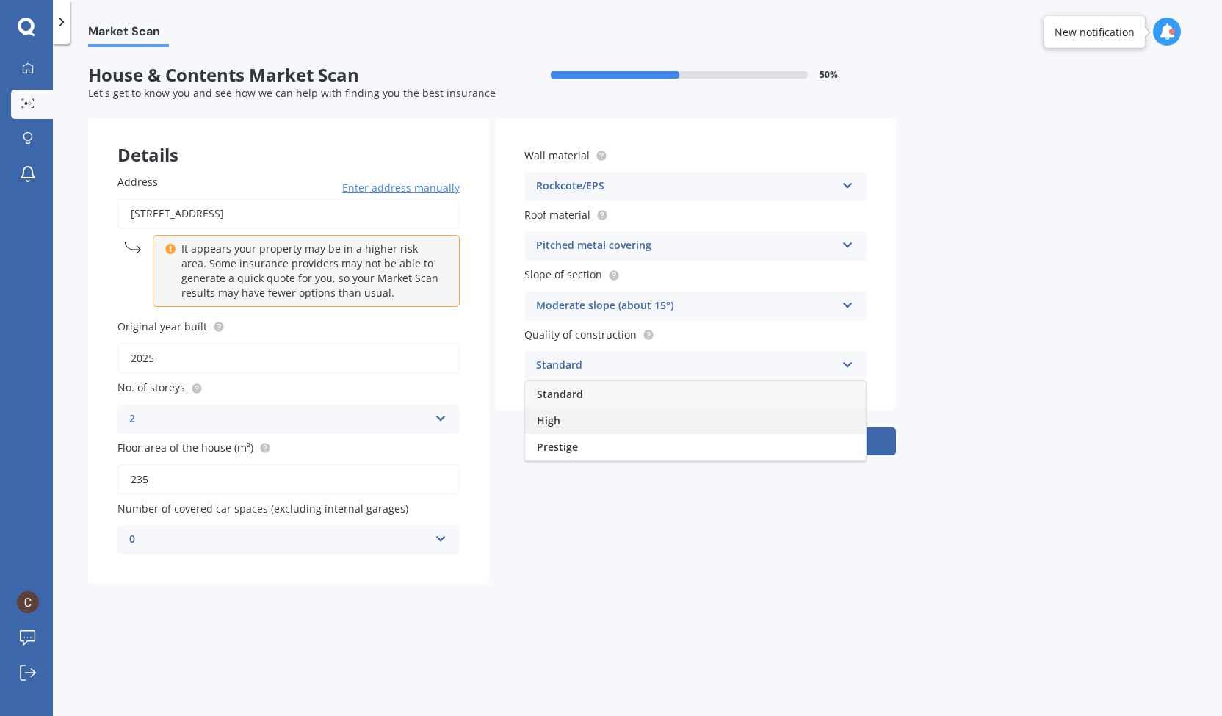
click at [558, 425] on span "High" at bounding box center [549, 421] width 24 height 14
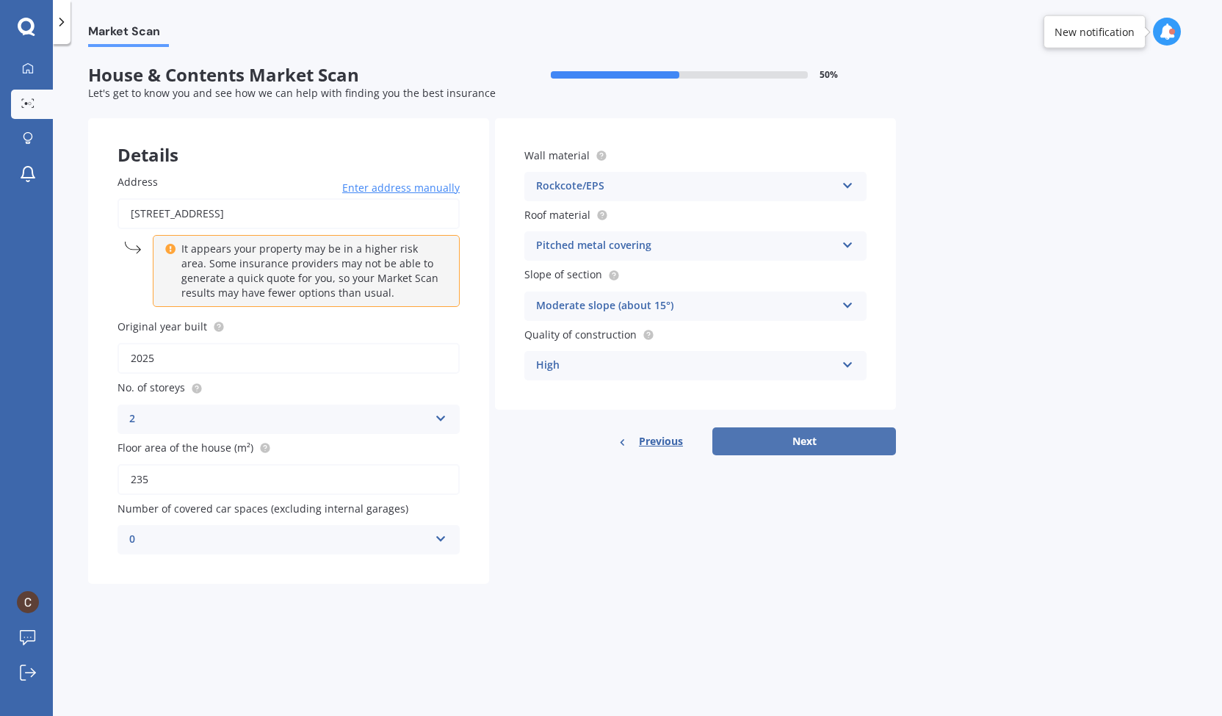
click at [807, 438] on button "Next" at bounding box center [804, 441] width 184 height 28
select select "09"
select select "07"
select select "1973"
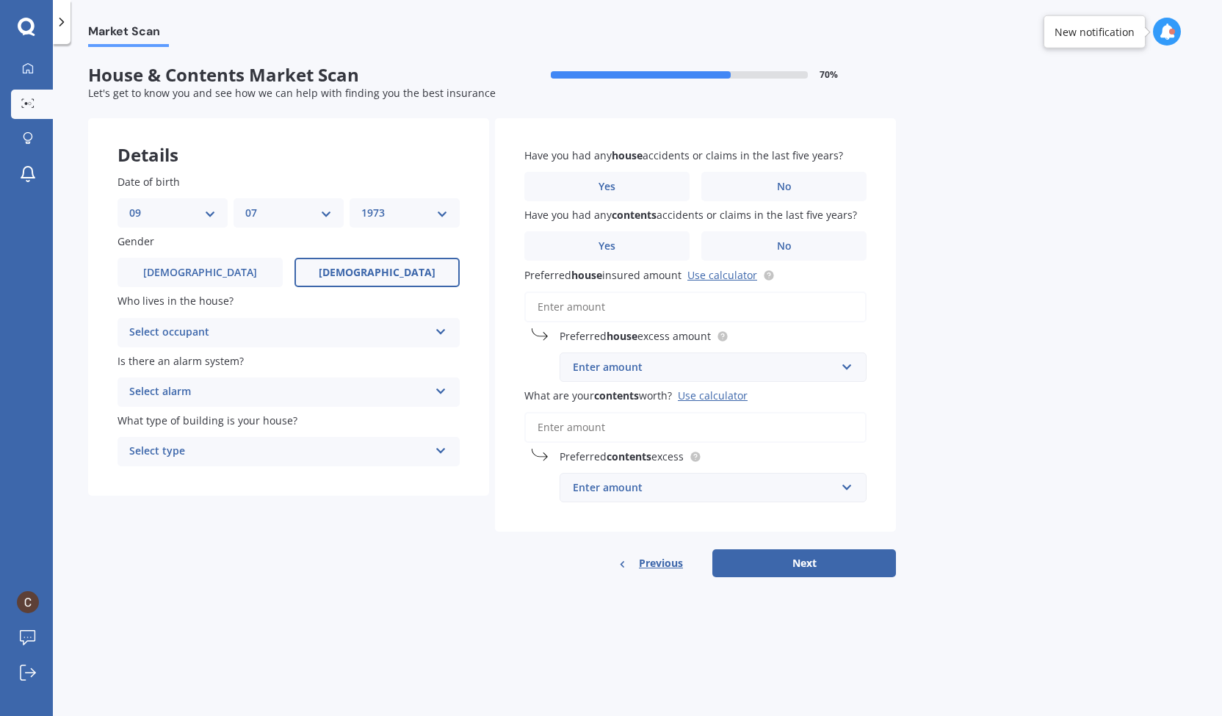
click at [201, 218] on select "DD 01 02 03 04 05 06 07 08 09 10 11 12 13 14 15 16 17 18 19 20 21 22 23 24 25 2…" at bounding box center [172, 213] width 87 height 16
select select "01"
click at [129, 205] on select "DD 01 02 03 04 05 06 07 08 09 10 11 12 13 14 15 16 17 18 19 20 21 22 23 24 25 2…" at bounding box center [172, 213] width 87 height 16
click at [281, 224] on div "MM 01 02 03 04 05 06 07 08 09 10 11 12" at bounding box center [289, 212] width 110 height 29
click at [329, 214] on select "MM 01 02 03 04 05 06 07 08 09 10 11 12" at bounding box center [288, 213] width 87 height 16
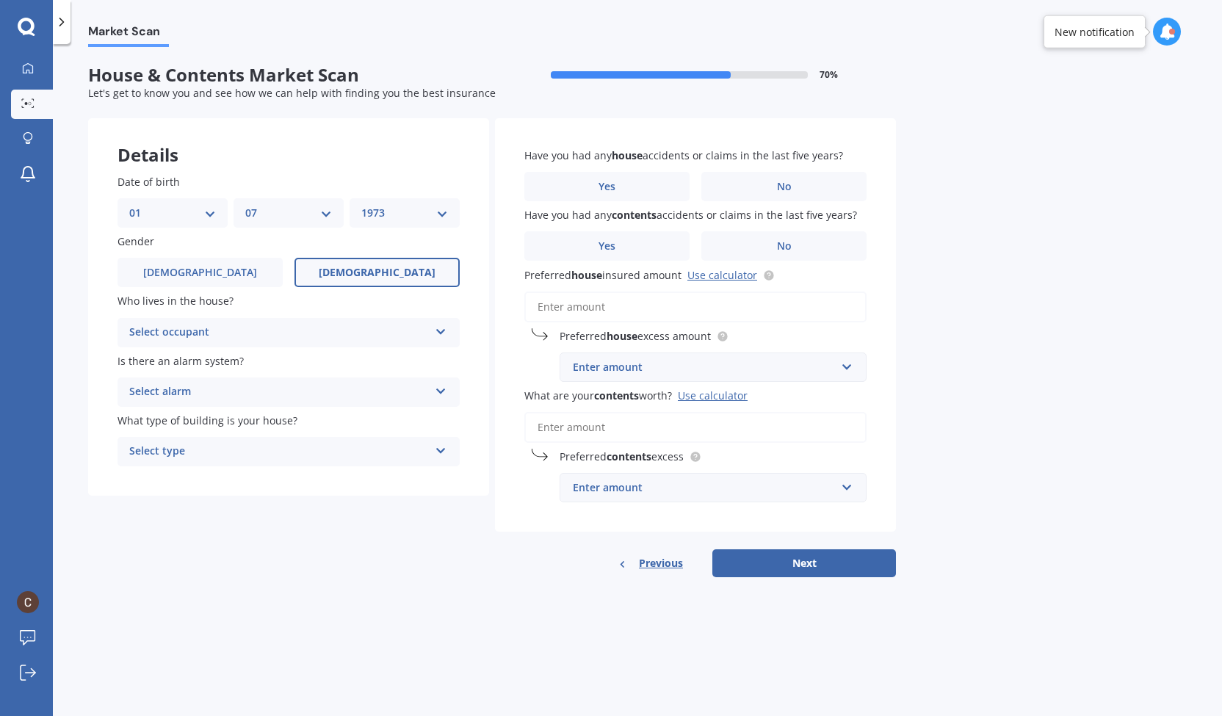
select select "01"
click at [245, 205] on select "MM 01 02 03 04 05 06 07 08 09 10 11 12" at bounding box center [288, 213] width 87 height 16
click at [397, 218] on select "YYYY 2009 2008 2007 2006 2005 2004 2003 2002 2001 2000 1999 1998 1997 1996 1995…" at bounding box center [404, 213] width 87 height 16
click at [269, 339] on div "Select occupant" at bounding box center [279, 333] width 300 height 18
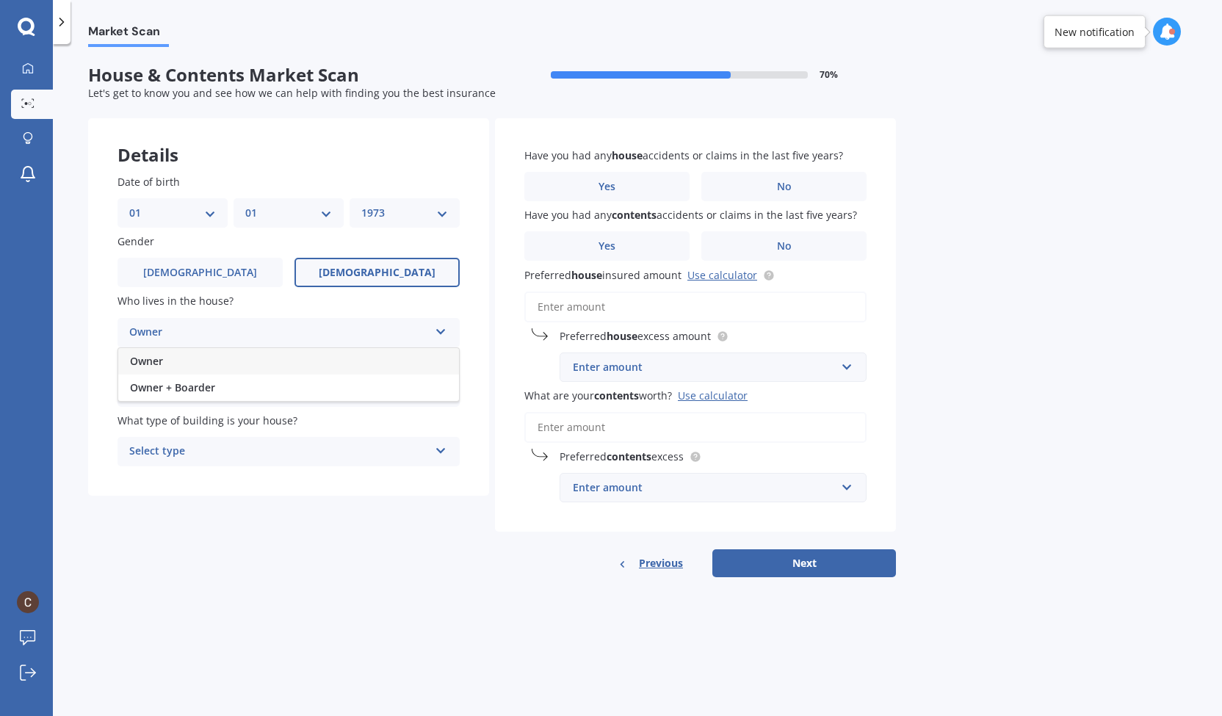
click at [245, 359] on div "Owner" at bounding box center [288, 361] width 341 height 26
click at [241, 392] on div "Select alarm" at bounding box center [279, 392] width 300 height 18
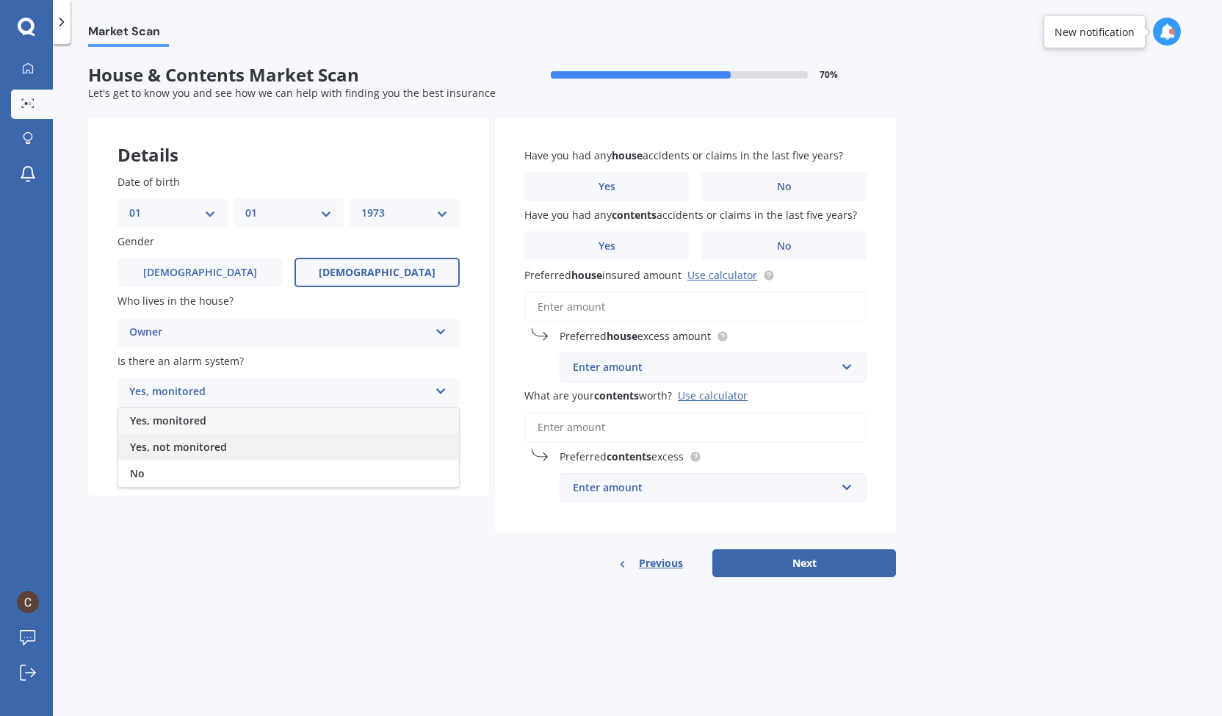
click at [209, 447] on span "Yes, not monitored" at bounding box center [178, 447] width 97 height 14
click at [209, 452] on div "Select type" at bounding box center [279, 452] width 300 height 18
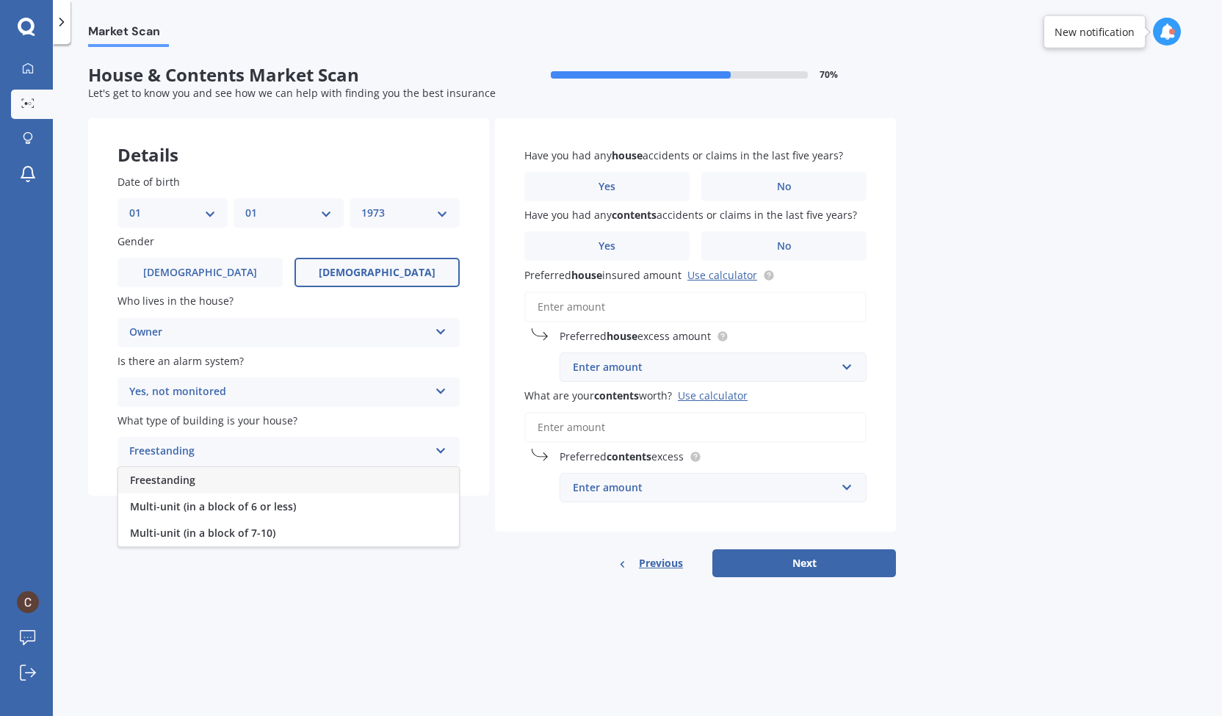
click at [212, 480] on div "Freestanding" at bounding box center [288, 480] width 341 height 26
click at [784, 174] on label "No" at bounding box center [783, 186] width 165 height 29
click at [0, 0] on input "No" at bounding box center [0, 0] width 0 height 0
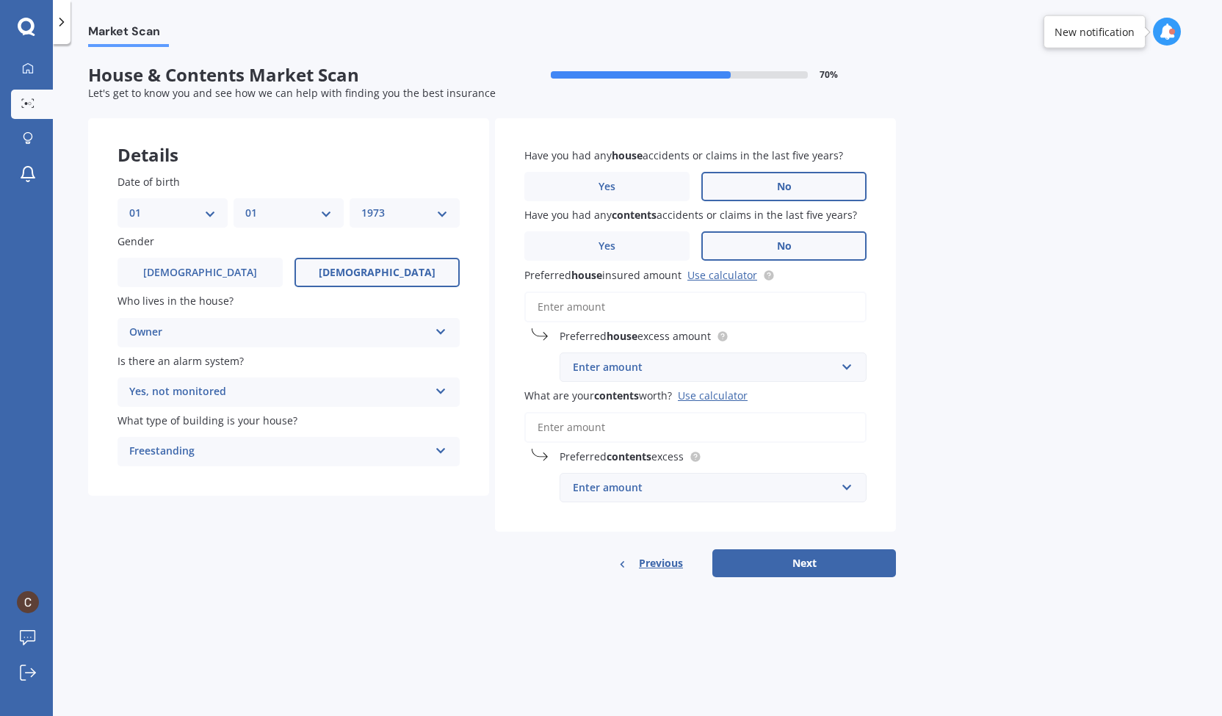
click at [780, 246] on span "No" at bounding box center [784, 246] width 15 height 12
click at [0, 0] on input "No" at bounding box center [0, 0] width 0 height 0
click at [635, 311] on input "Preferred house insured amount Use calculator" at bounding box center [695, 307] width 342 height 31
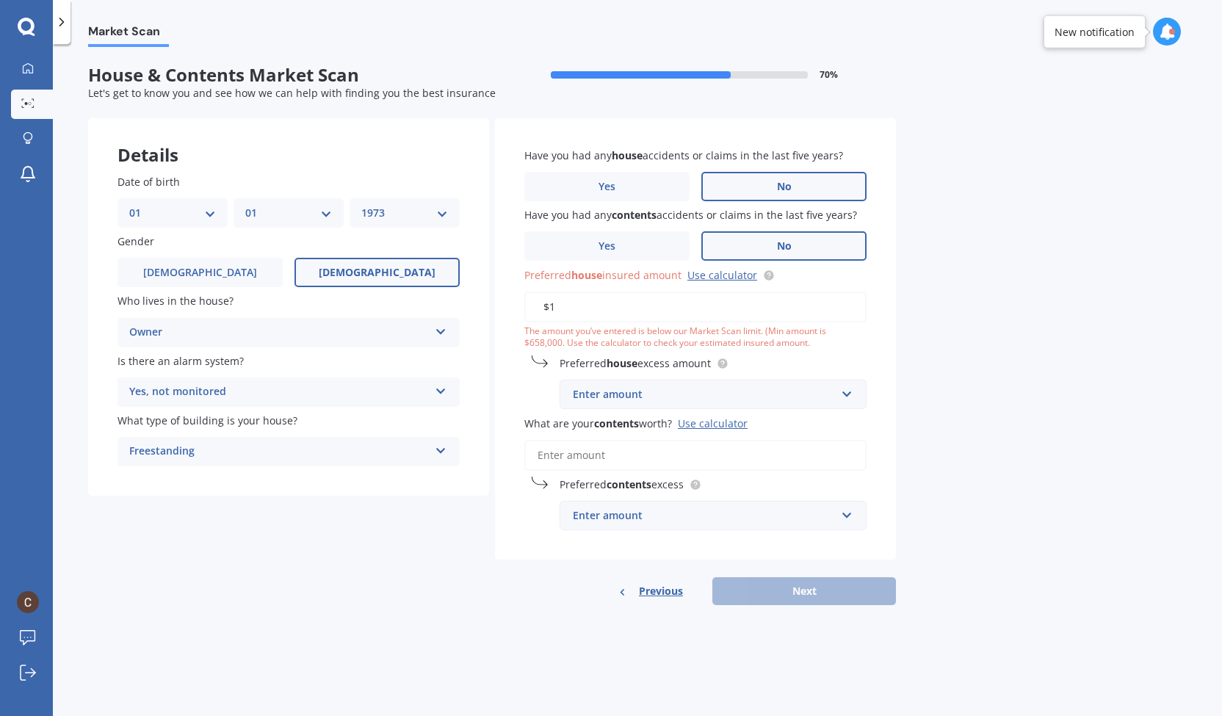
type input "$1"
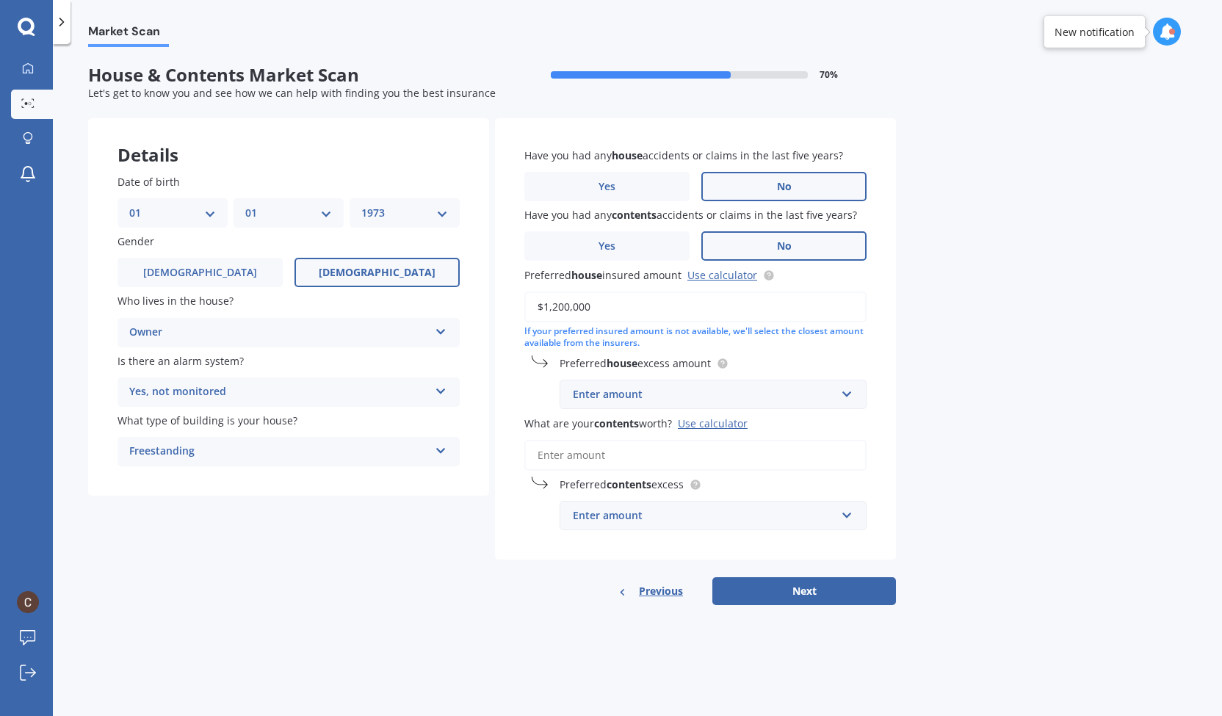
type input "$1,200,000"
click at [643, 394] on div "Enter amount" at bounding box center [704, 394] width 263 height 16
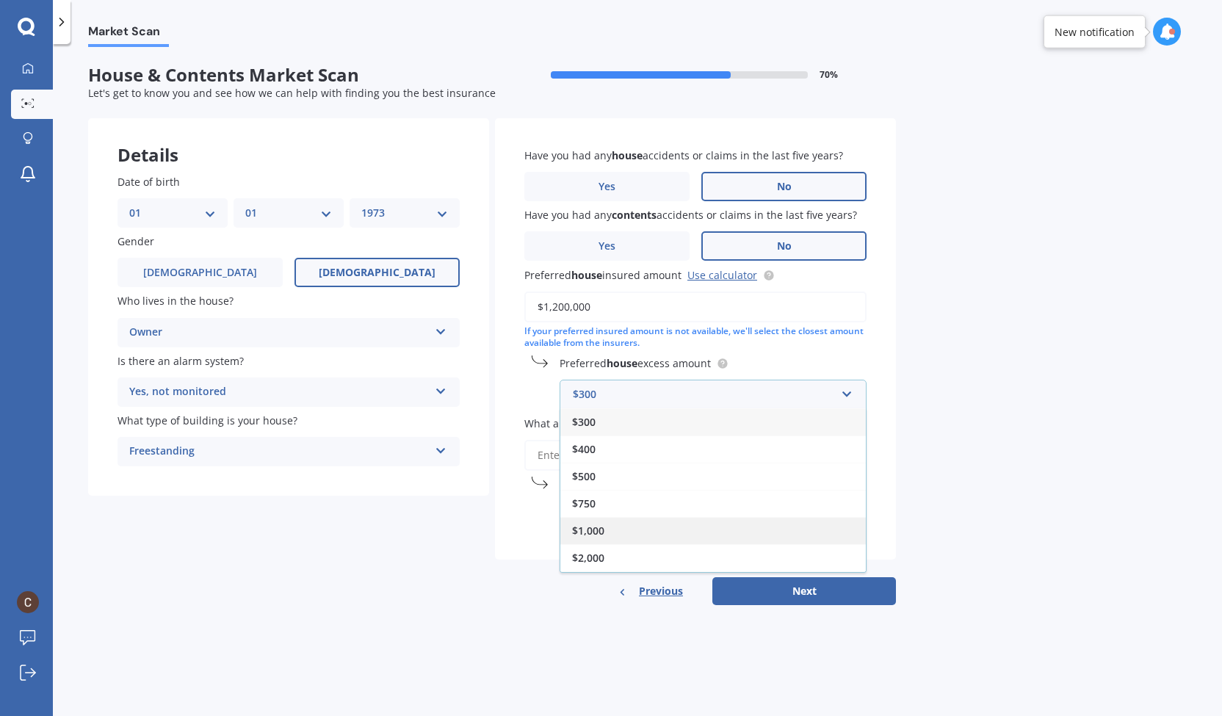
click at [620, 532] on div "$1,000" at bounding box center [713, 530] width 306 height 27
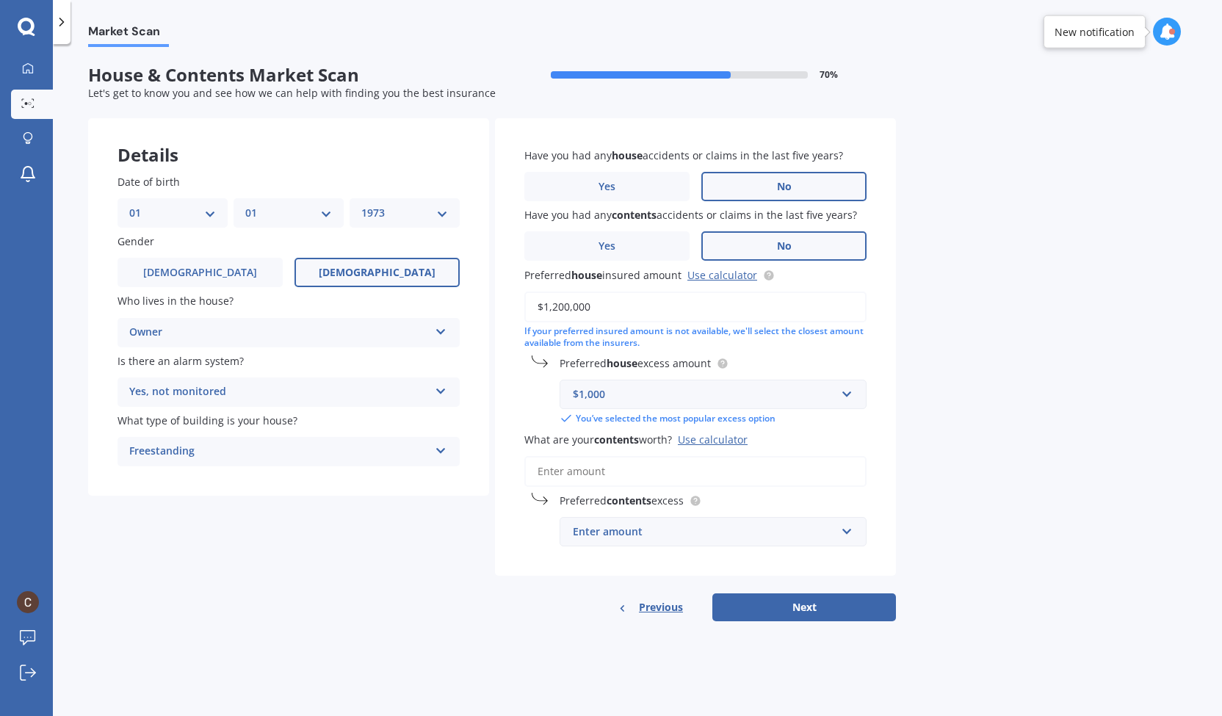
click at [679, 472] on input "What are your contents worth? Use calculator" at bounding box center [695, 471] width 342 height 31
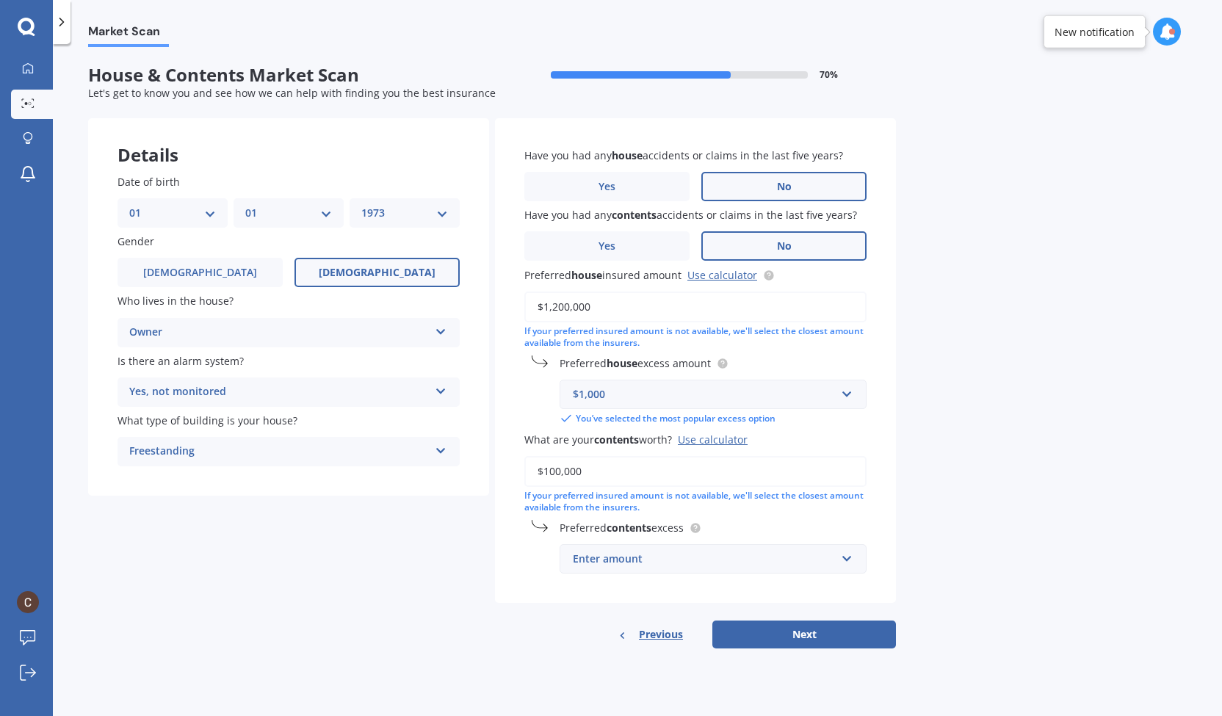
click at [664, 567] on div "Enter amount" at bounding box center [704, 559] width 263 height 16
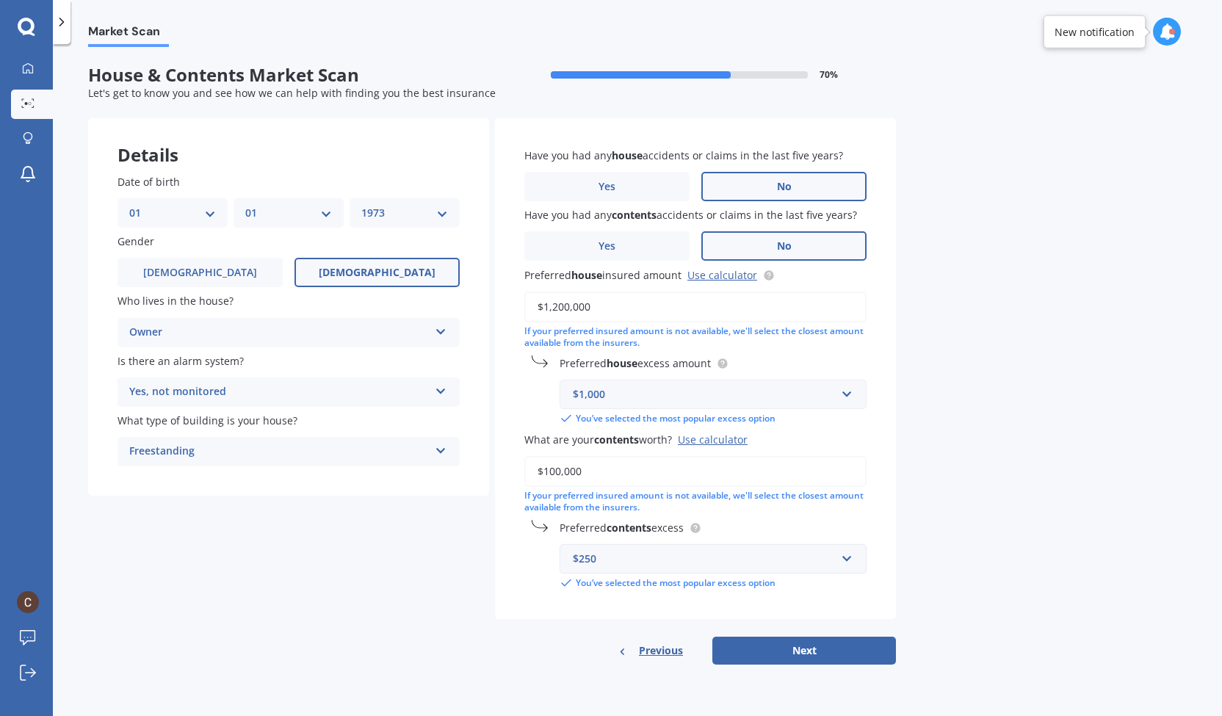
click at [505, 562] on div "Have you had any house accidents or claims in the last five years? Yes No Have …" at bounding box center [695, 369] width 401 height 502
click at [600, 477] on input "$100,000" at bounding box center [695, 471] width 342 height 31
type input "$200,000"
click at [635, 572] on input "text" at bounding box center [708, 559] width 294 height 28
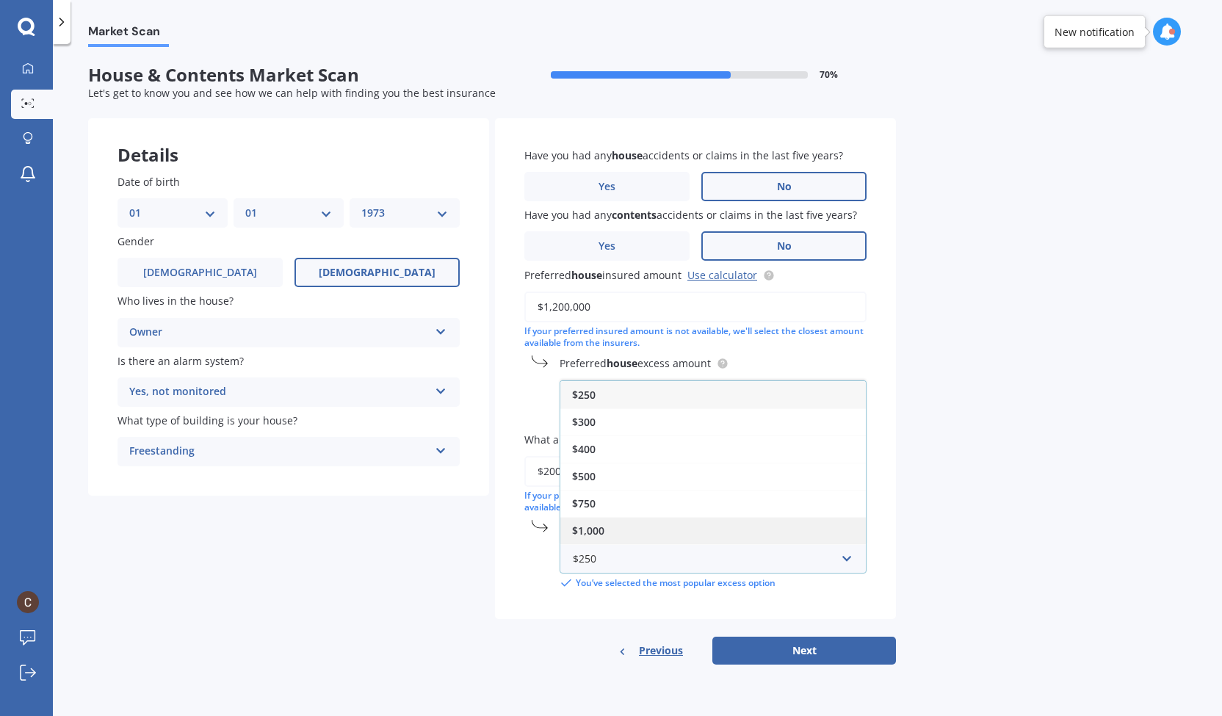
click at [614, 528] on div "$1,000" at bounding box center [713, 530] width 306 height 27
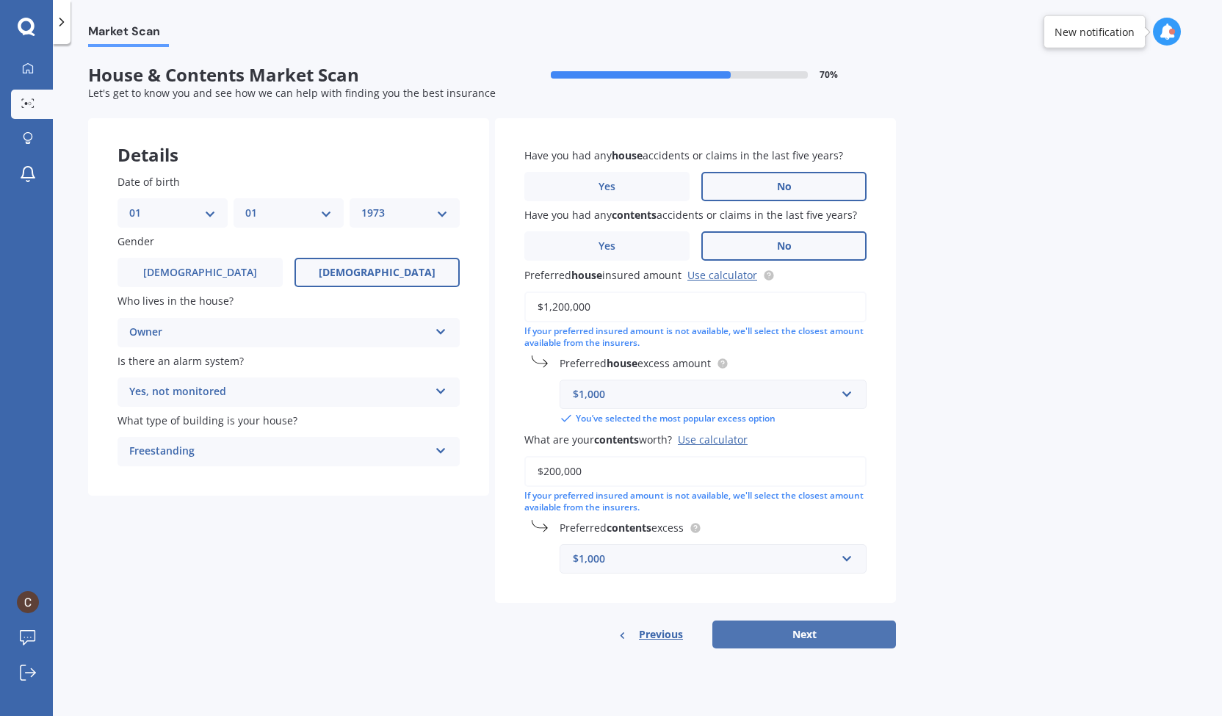
click at [806, 638] on button "Next" at bounding box center [804, 635] width 184 height 28
select select "01"
select select "1973"
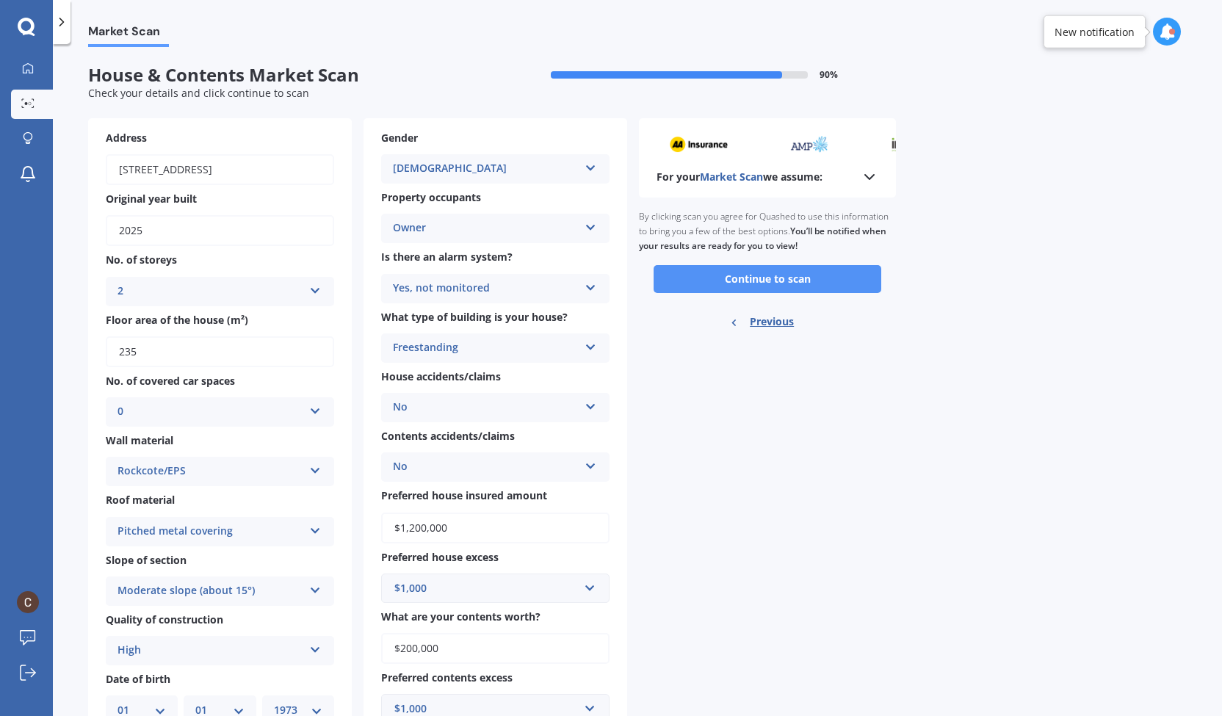
click at [792, 283] on button "Continue to scan" at bounding box center [768, 279] width 228 height 28
